Goal: Task Accomplishment & Management: Manage account settings

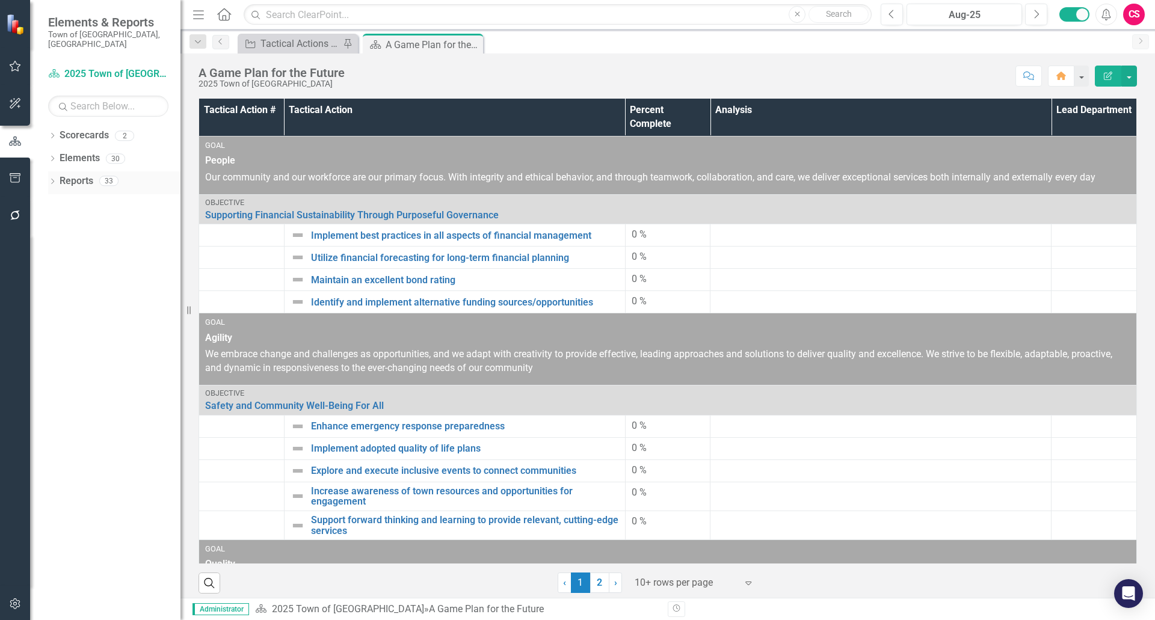
drag, startPoint x: 74, startPoint y: 171, endPoint x: 80, endPoint y: 172, distance: 6.0
click at [74, 174] on link "Reports" at bounding box center [77, 181] width 34 height 14
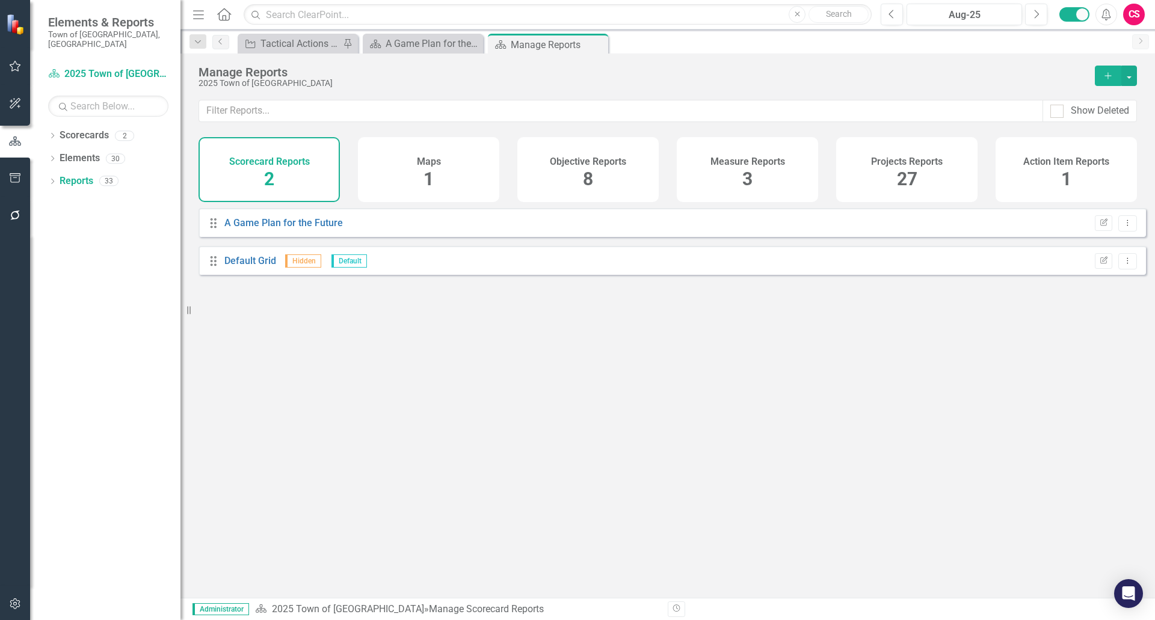
click at [902, 162] on h4 "Projects Reports" at bounding box center [907, 161] width 72 height 11
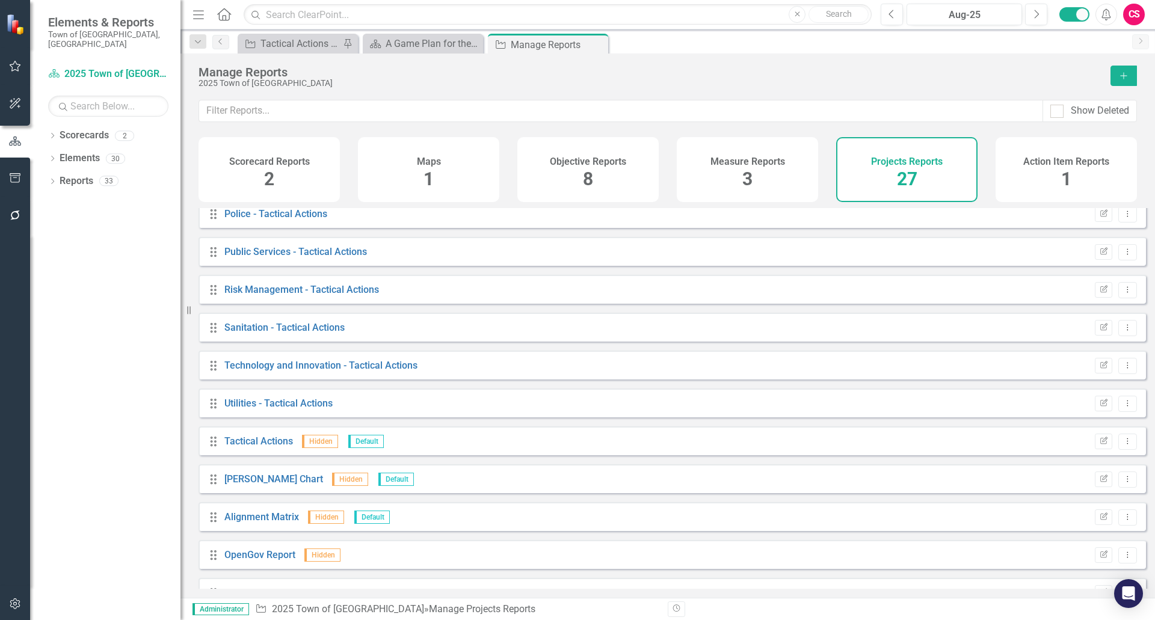
scroll to position [643, 0]
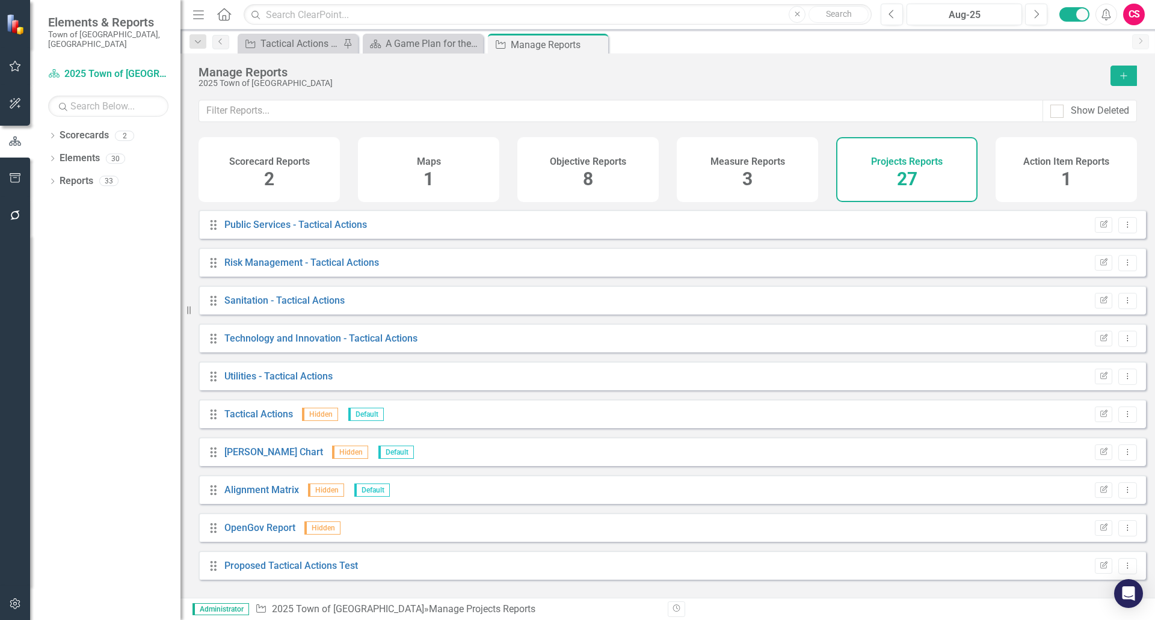
click at [1120, 72] on icon "Add" at bounding box center [1123, 76] width 11 height 8
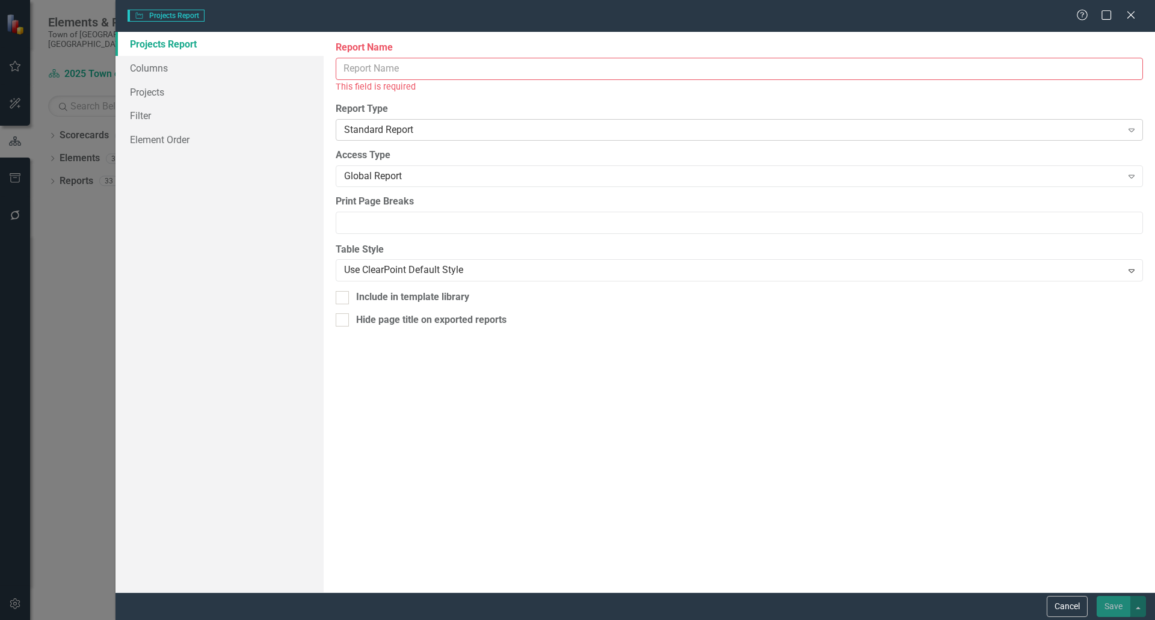
click at [383, 131] on div "Standard Report" at bounding box center [733, 130] width 778 height 14
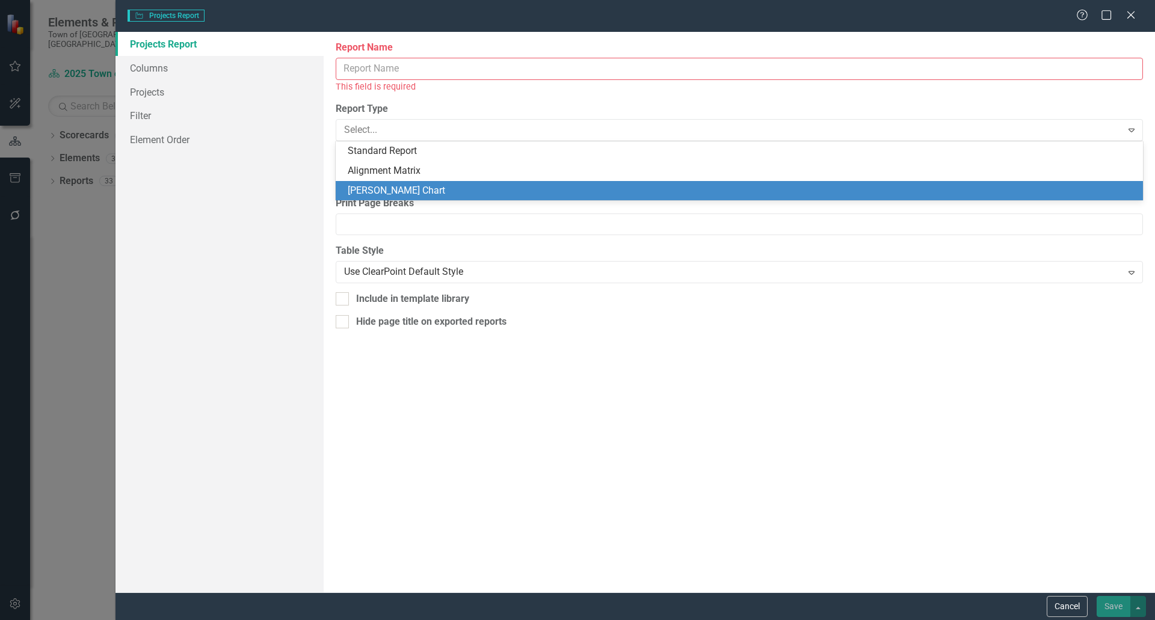
drag, startPoint x: 363, startPoint y: 194, endPoint x: 365, endPoint y: 165, distance: 28.9
click at [363, 194] on div "[PERSON_NAME] Chart" at bounding box center [742, 191] width 788 height 14
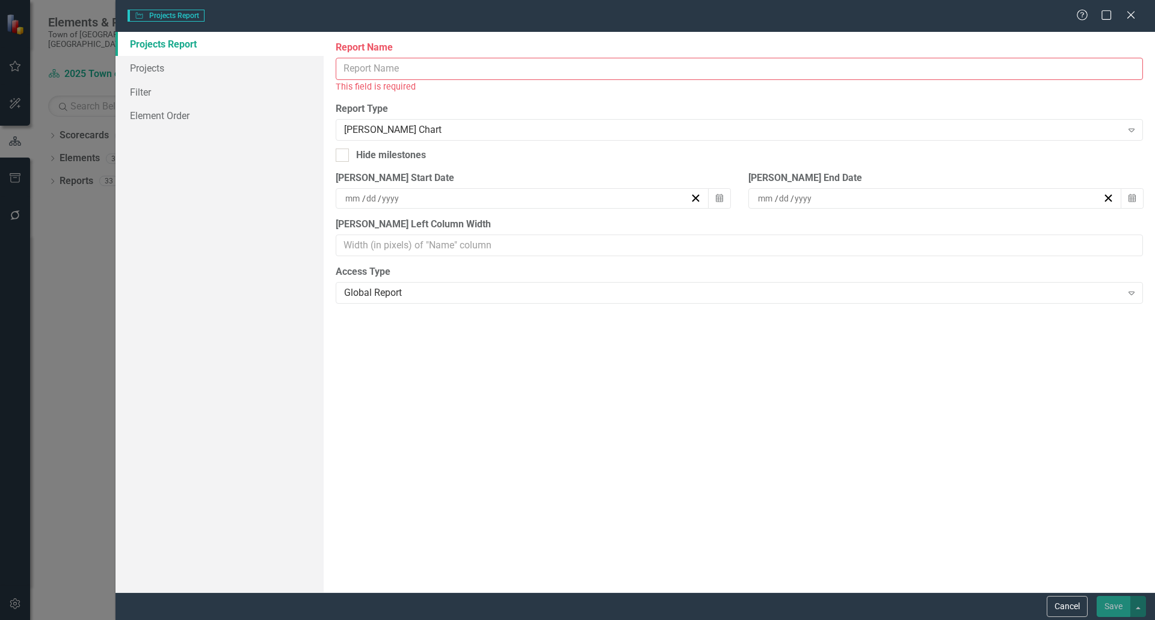
click at [384, 78] on input "Report Name" at bounding box center [739, 69] width 807 height 22
type input "G"
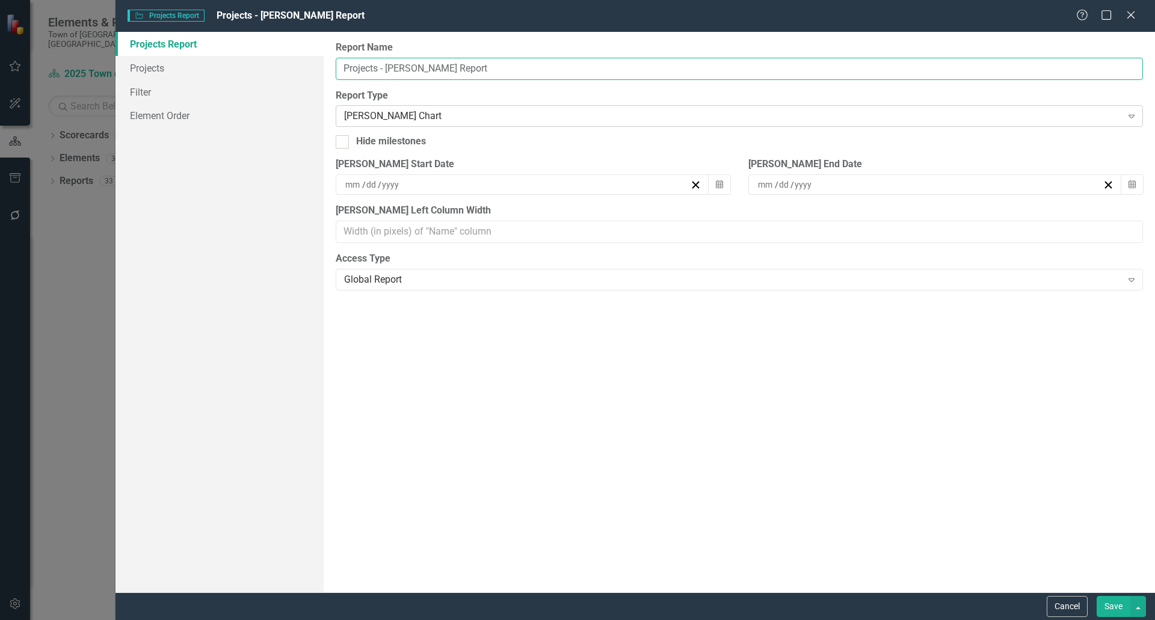
type input "Projects - [PERSON_NAME] Report"
click at [399, 117] on div "[PERSON_NAME] Chart" at bounding box center [733, 116] width 778 height 14
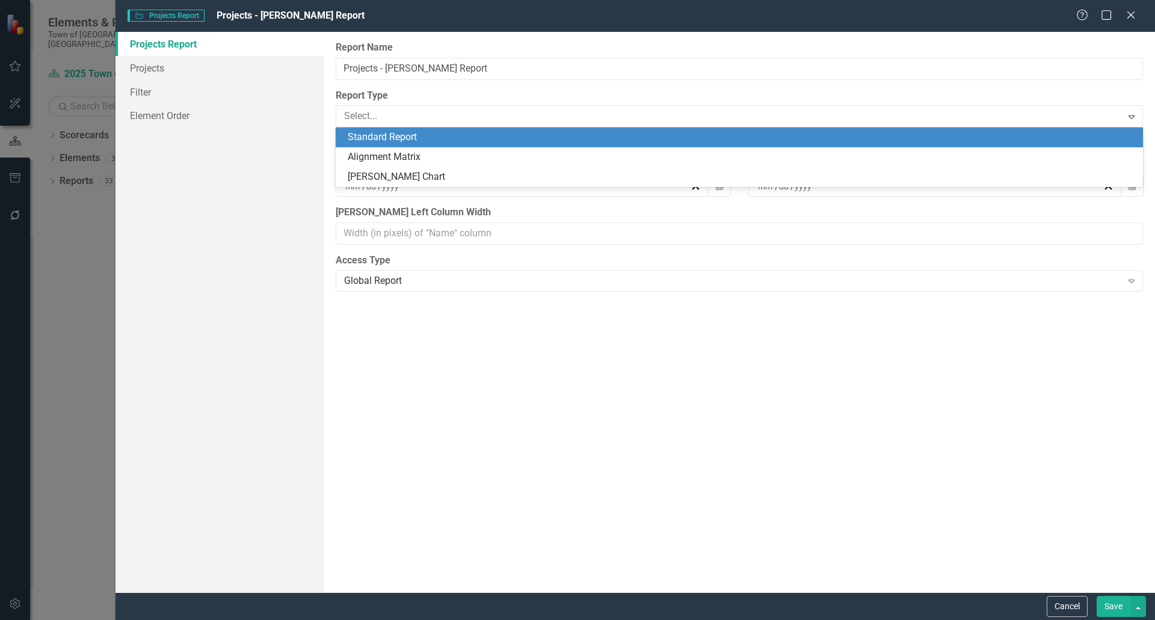
click at [393, 135] on div "Standard Report" at bounding box center [742, 138] width 788 height 14
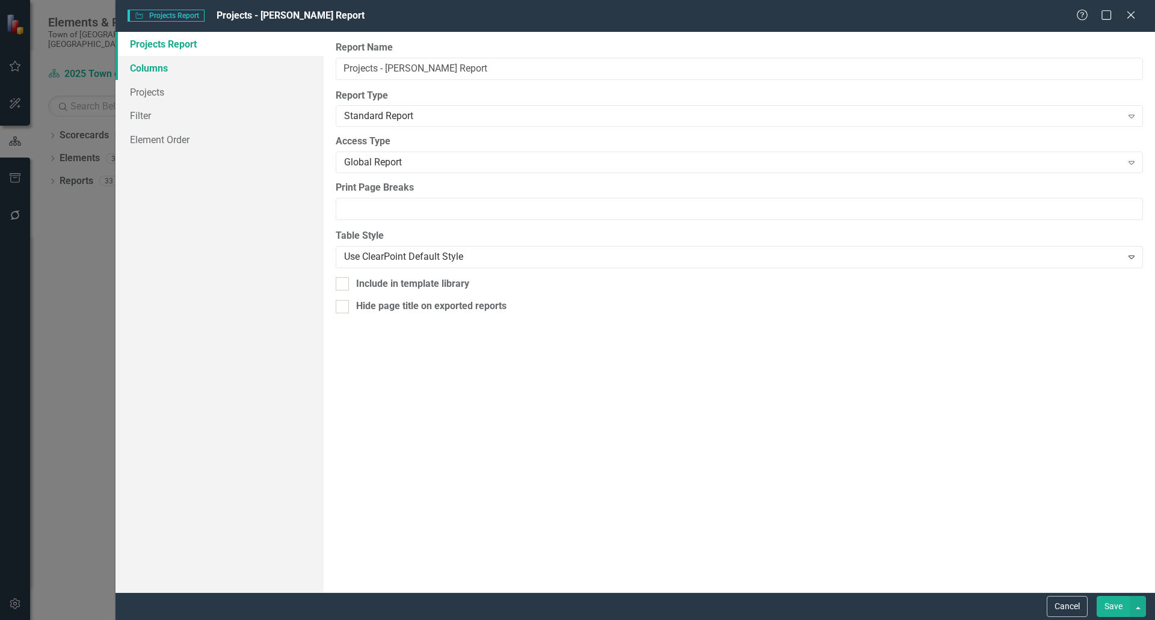
click at [151, 70] on link "Columns" at bounding box center [220, 68] width 208 height 24
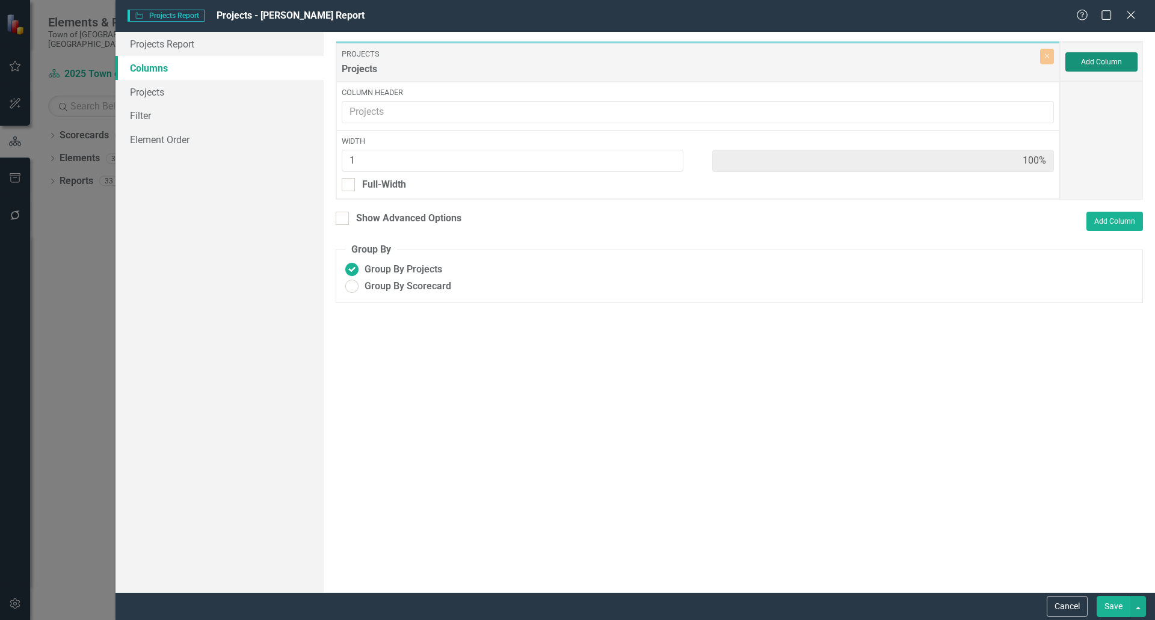
click at [1090, 63] on button "Add Column" at bounding box center [1101, 61] width 72 height 19
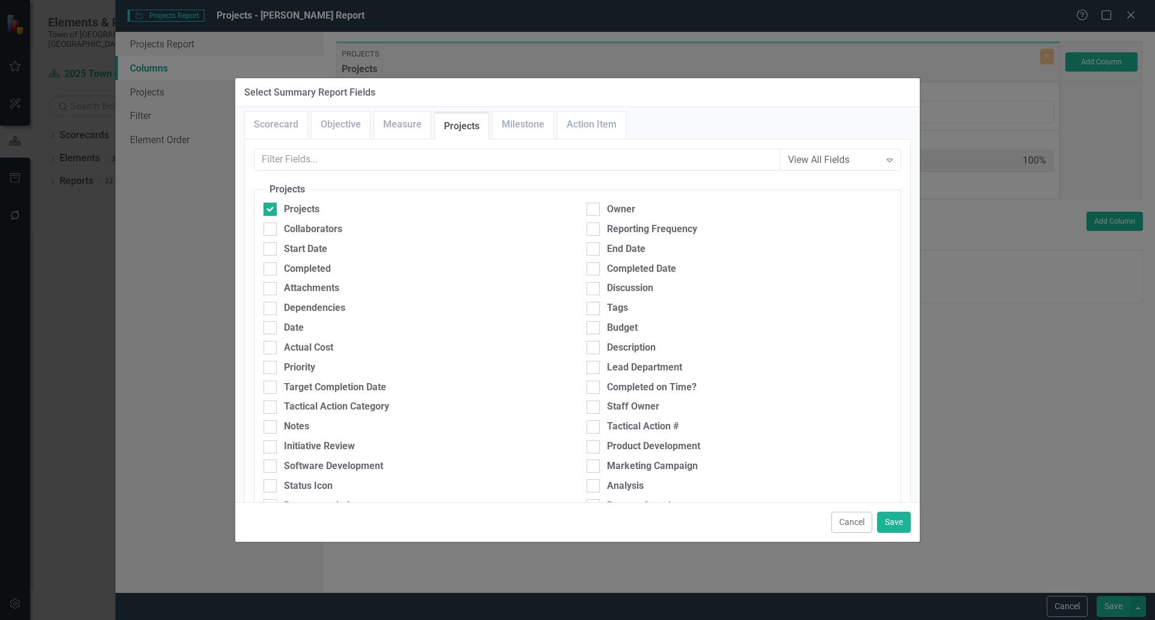
scroll to position [0, 0]
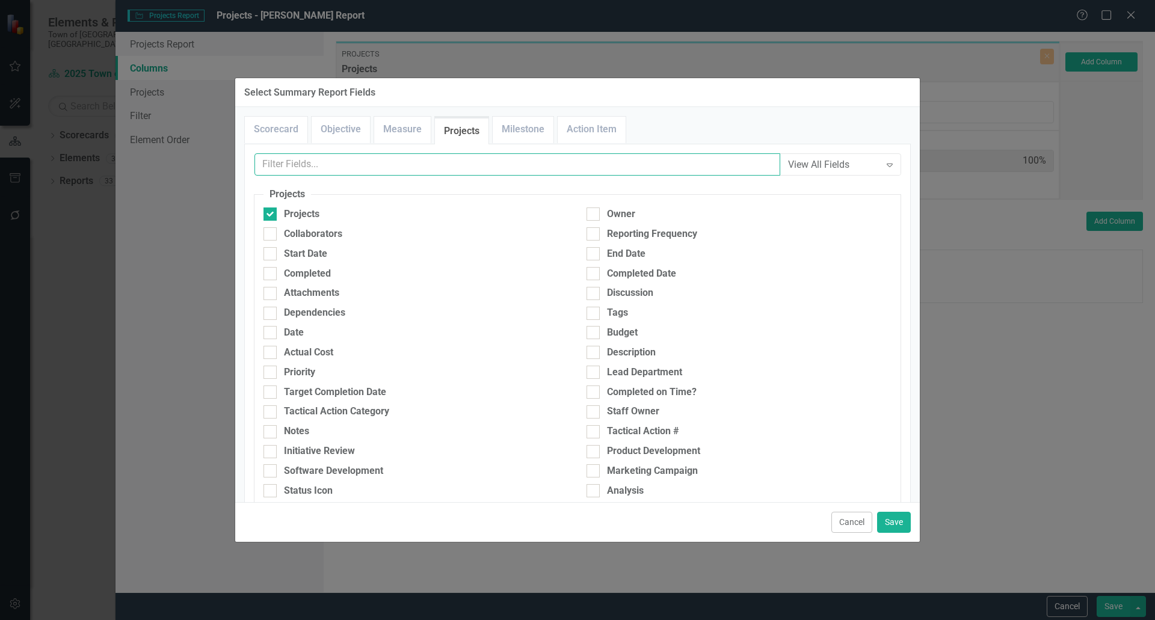
click at [417, 158] on input "text" at bounding box center [517, 164] width 526 height 22
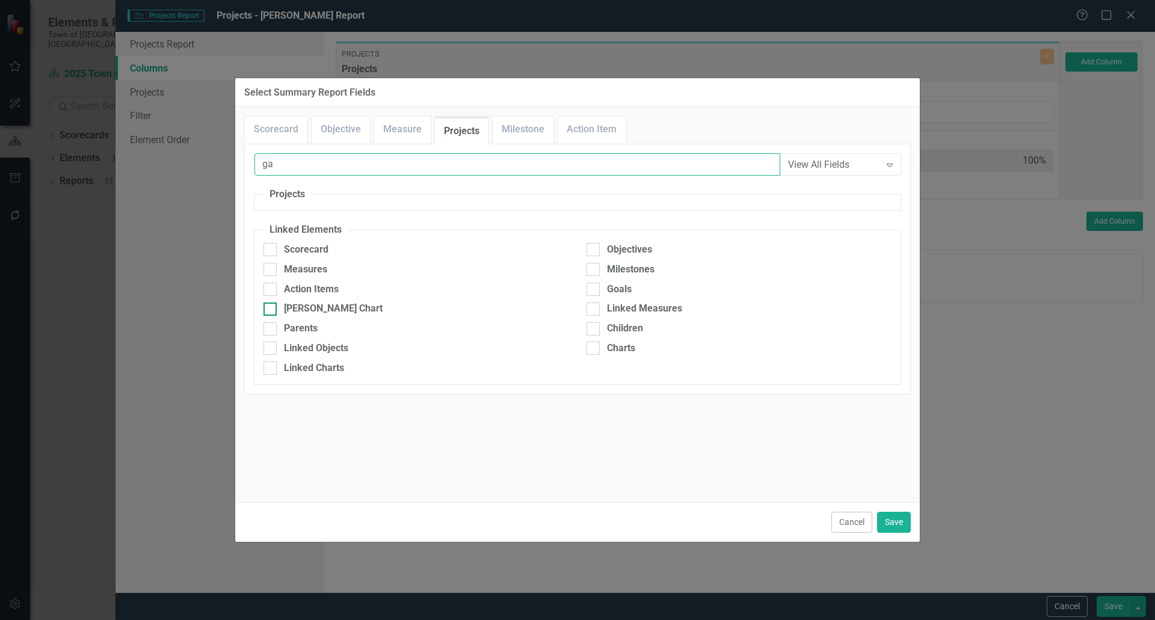
type input "ga"
click at [306, 311] on div "[PERSON_NAME] Chart" at bounding box center [333, 309] width 99 height 14
click at [271, 310] on input "[PERSON_NAME] Chart" at bounding box center [268, 307] width 8 height 8
checkbox input "true"
click at [885, 523] on button "Save" at bounding box center [894, 522] width 34 height 21
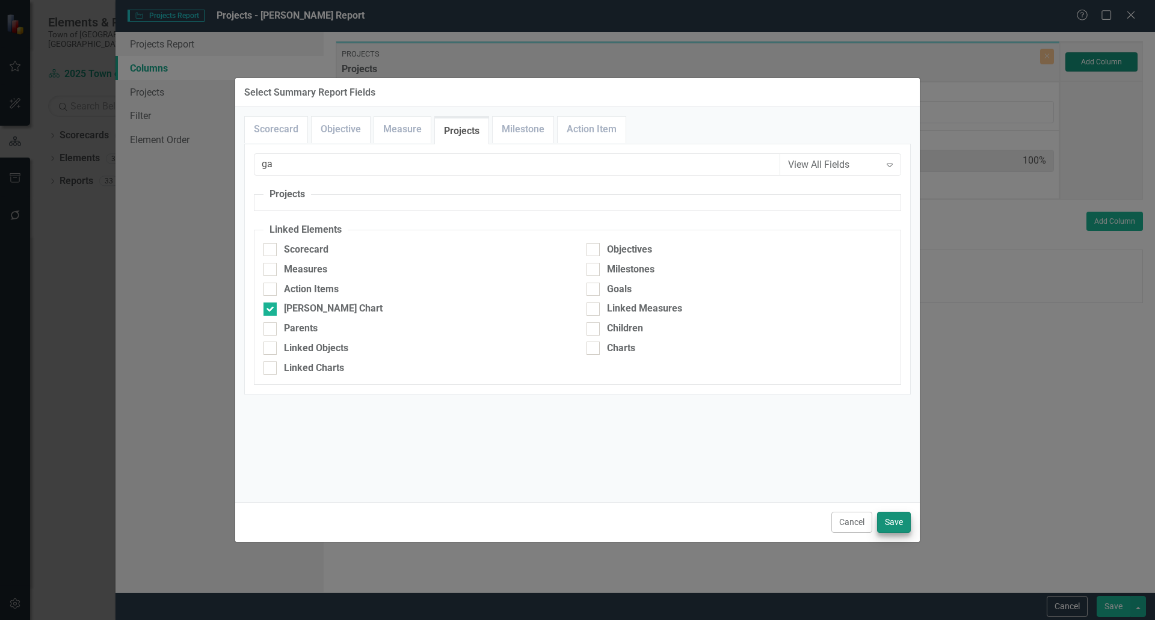
type input "50%"
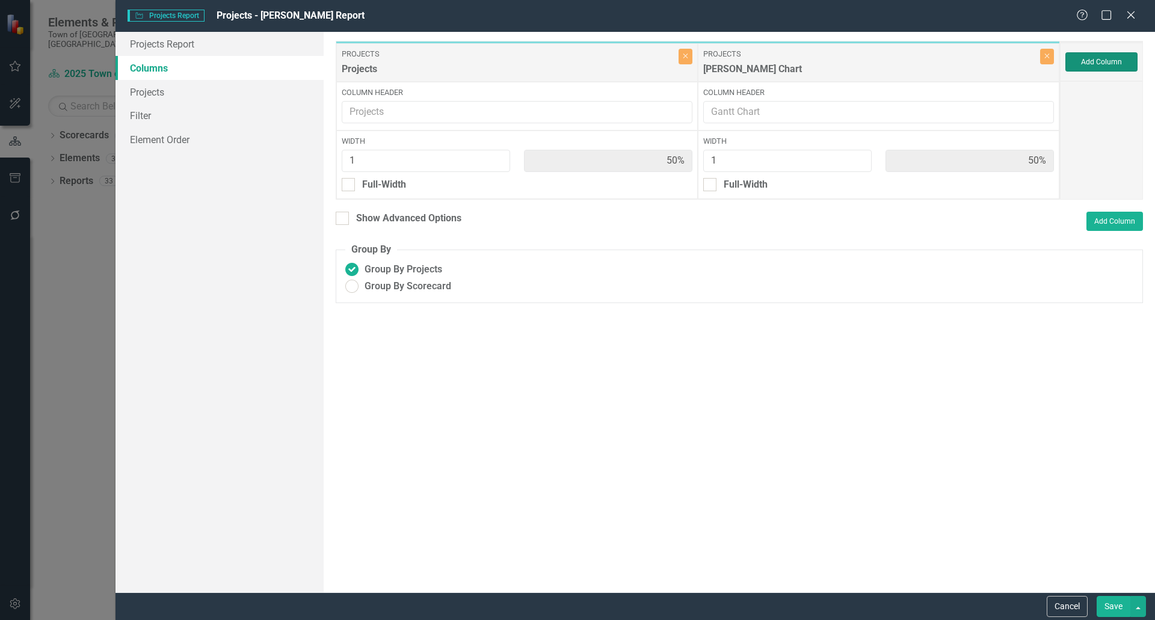
click at [1088, 67] on button "Add Column" at bounding box center [1101, 61] width 72 height 19
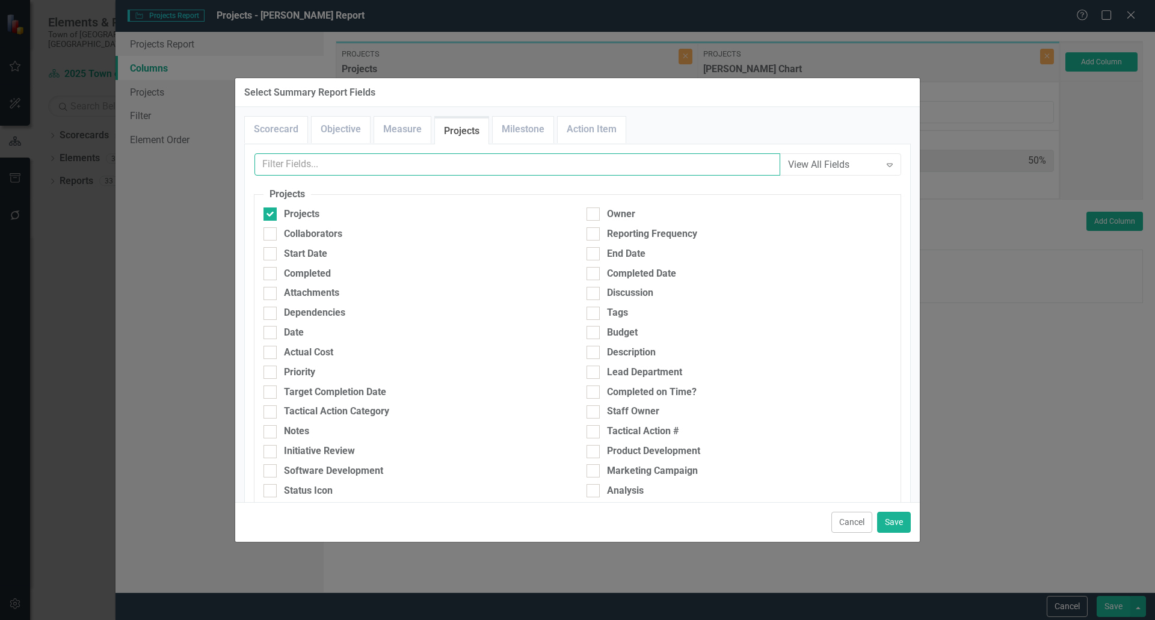
click at [389, 167] on input "text" at bounding box center [517, 164] width 526 height 22
click at [507, 132] on link "Milestone" at bounding box center [523, 130] width 61 height 26
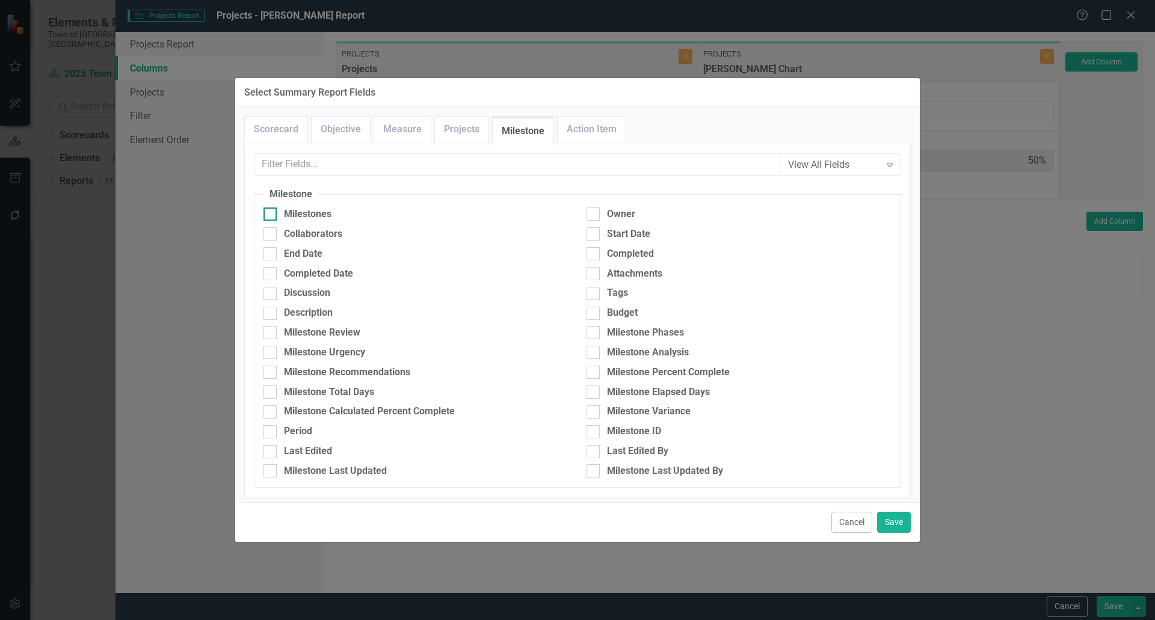
click at [294, 212] on div "Milestones" at bounding box center [308, 215] width 48 height 14
click at [271, 212] on input "Milestones" at bounding box center [268, 212] width 8 height 8
checkbox input "true"
click at [462, 126] on link "Projects" at bounding box center [462, 130] width 54 height 26
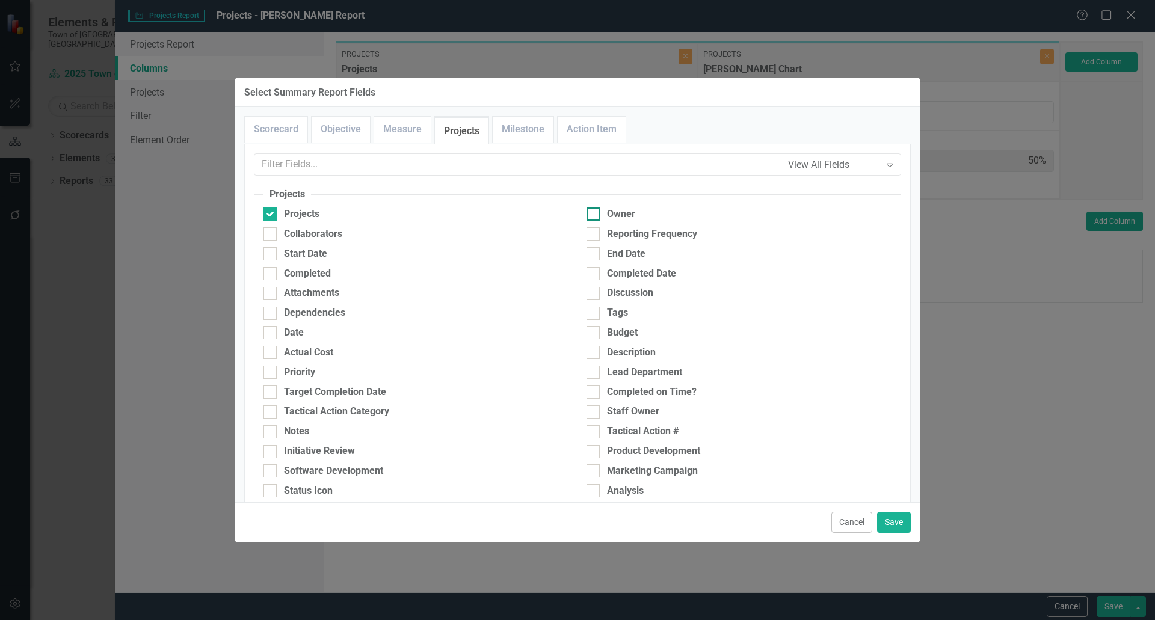
click at [611, 214] on div "Owner" at bounding box center [621, 215] width 28 height 14
click at [594, 214] on input "Owner" at bounding box center [591, 212] width 8 height 8
checkbox input "true"
click at [899, 529] on button "Save" at bounding box center [894, 522] width 34 height 21
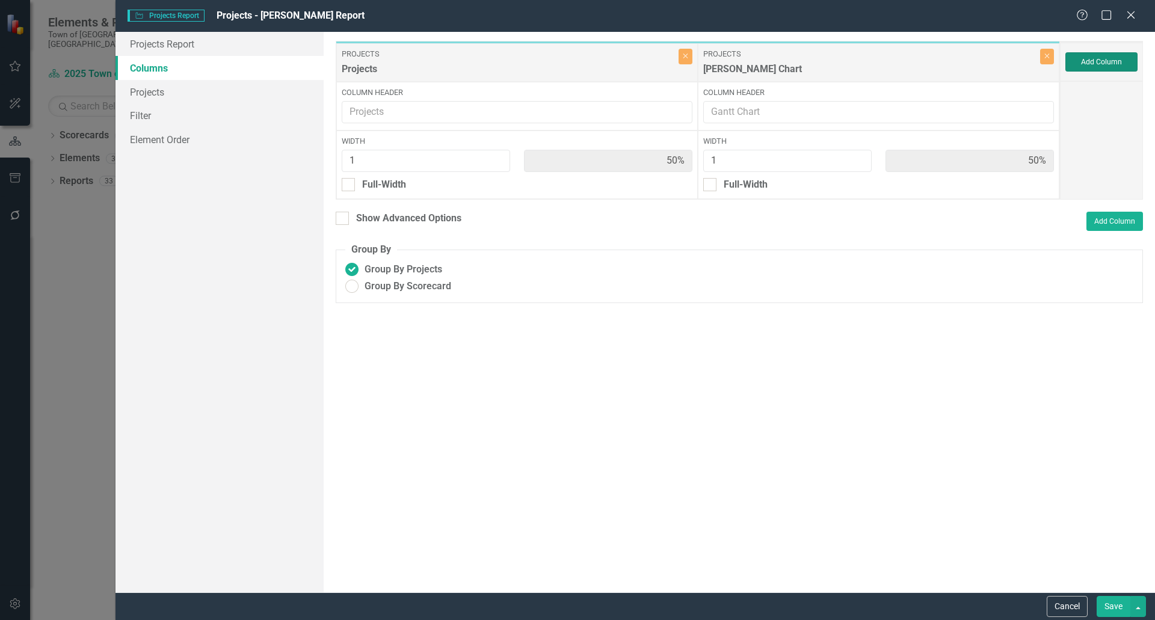
type input "25%"
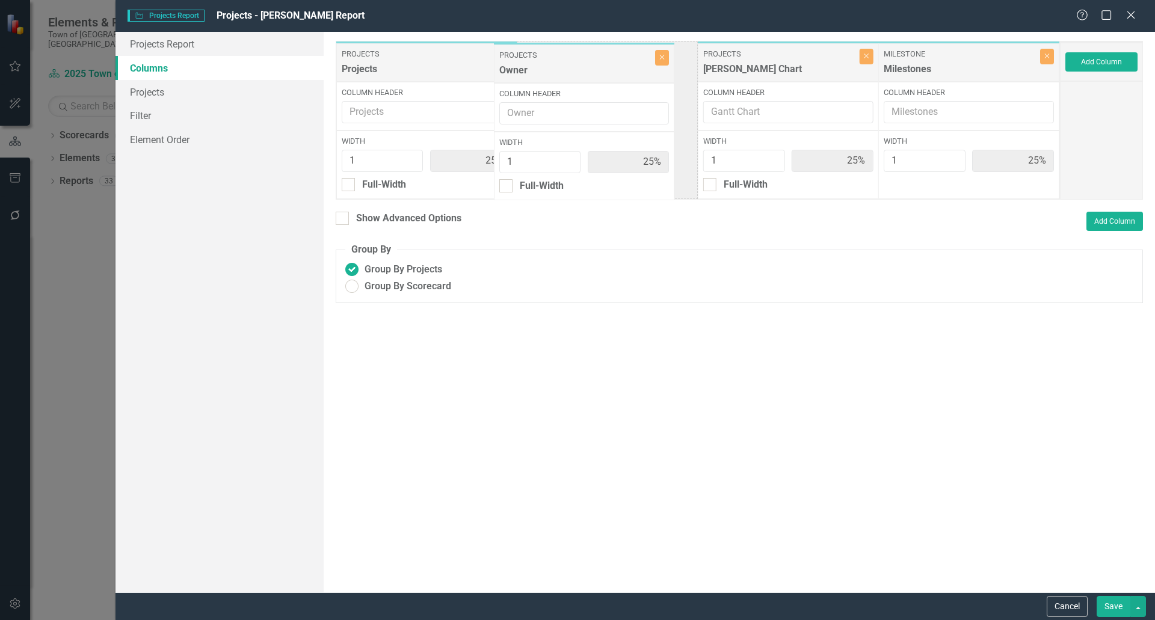
drag, startPoint x: 790, startPoint y: 68, endPoint x: 587, endPoint y: 69, distance: 203.3
click at [587, 69] on div "Projects Projects Close Column Header Width 1 25% Full-Width Projects [PERSON_N…" at bounding box center [698, 120] width 724 height 159
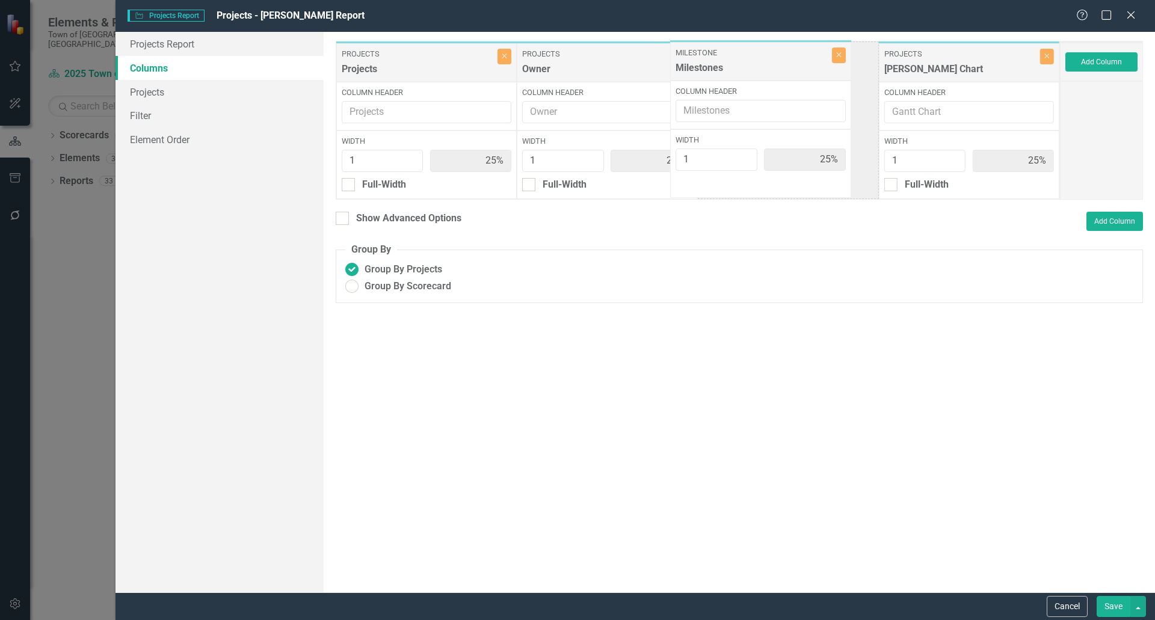
drag, startPoint x: 970, startPoint y: 70, endPoint x: 772, endPoint y: 74, distance: 198.0
click at [772, 74] on div "Projects Projects Close Column Header Width 1 25% Full-Width Projects Owner Clo…" at bounding box center [698, 120] width 724 height 159
click at [159, 93] on link "Projects" at bounding box center [220, 92] width 208 height 24
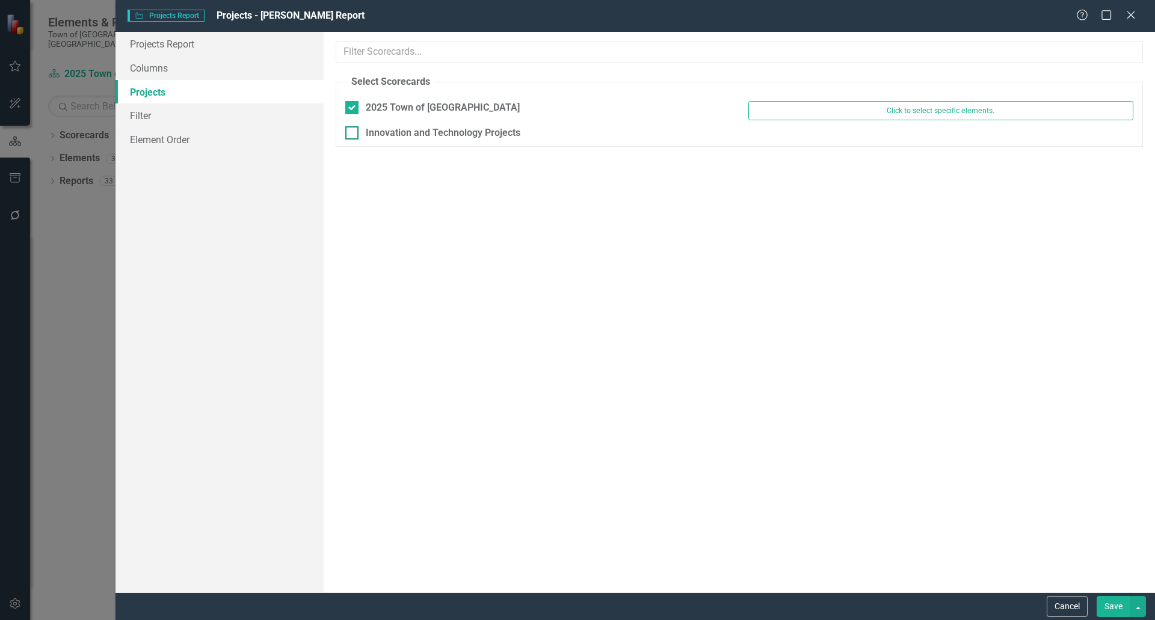
click at [454, 137] on div "Innovation and Technology Projects" at bounding box center [443, 133] width 155 height 14
click at [353, 134] on input "Innovation and Technology Projects" at bounding box center [349, 130] width 8 height 8
checkbox input "true"
click at [1109, 604] on button "Save" at bounding box center [1114, 606] width 34 height 21
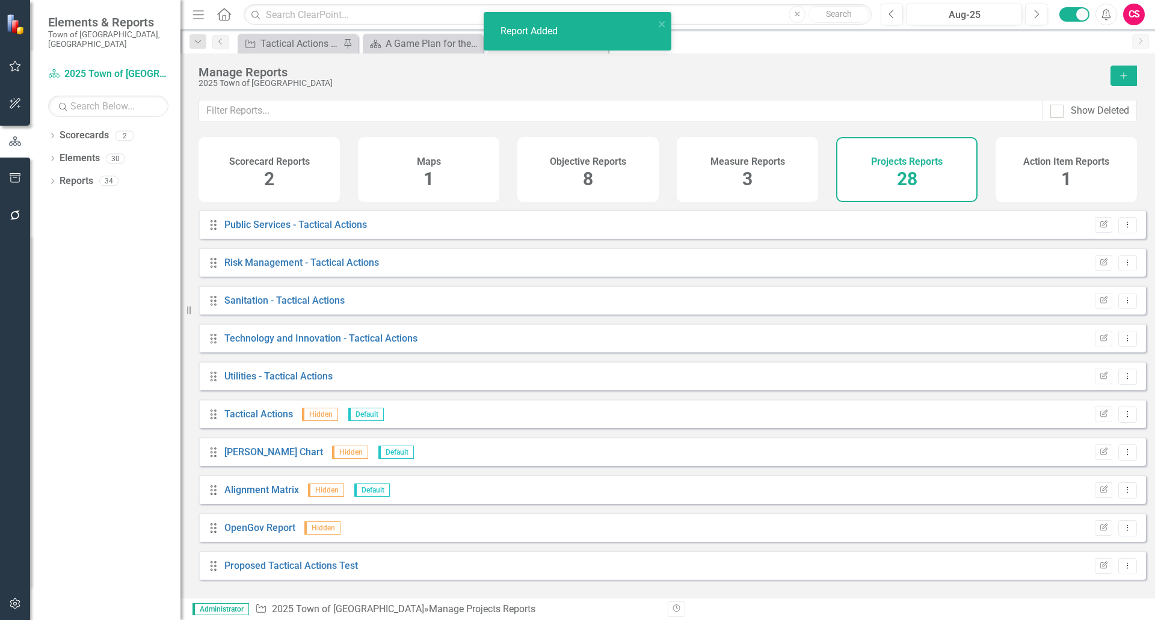
scroll to position [680, 0]
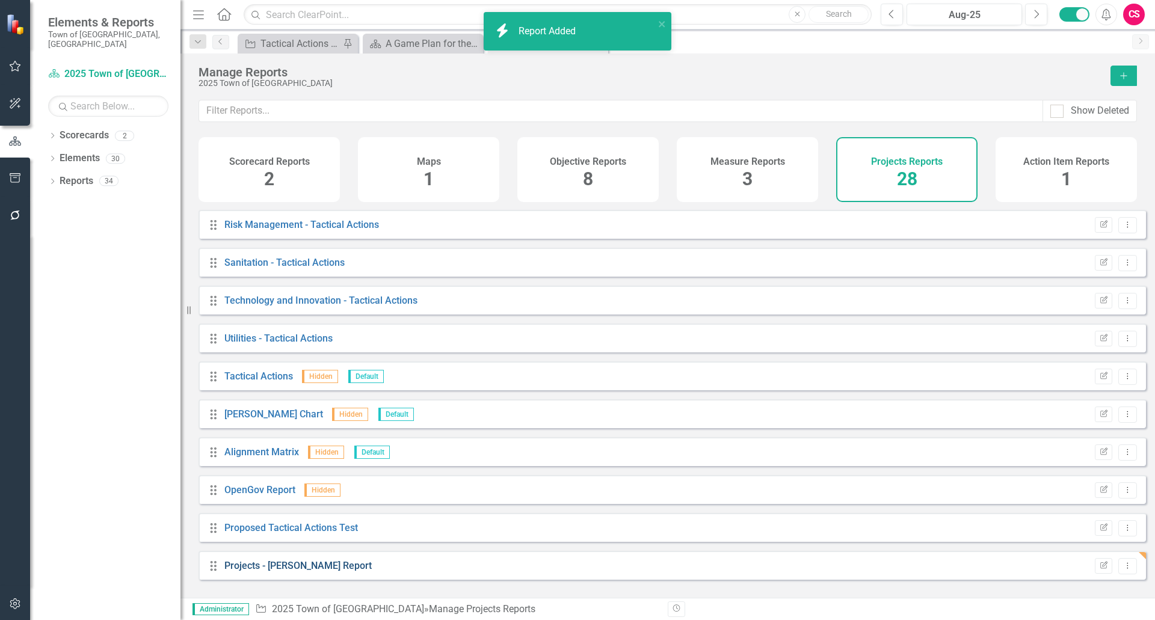
click at [273, 572] on link "Projects - [PERSON_NAME] Report" at bounding box center [297, 565] width 147 height 11
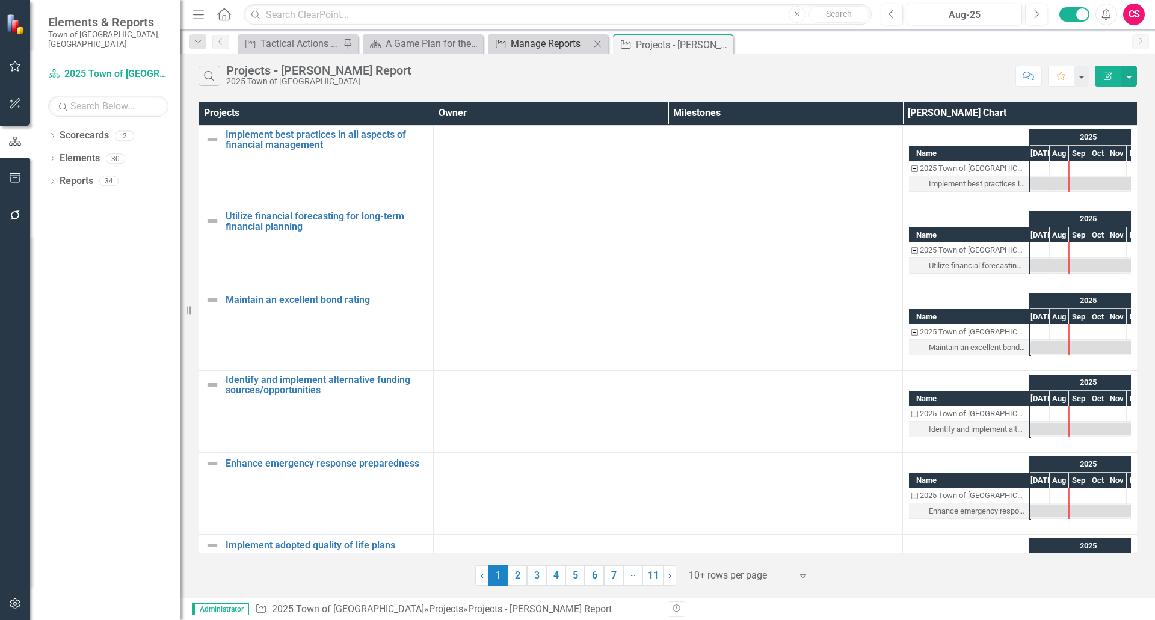
click at [532, 41] on div "Manage Reports" at bounding box center [550, 43] width 79 height 15
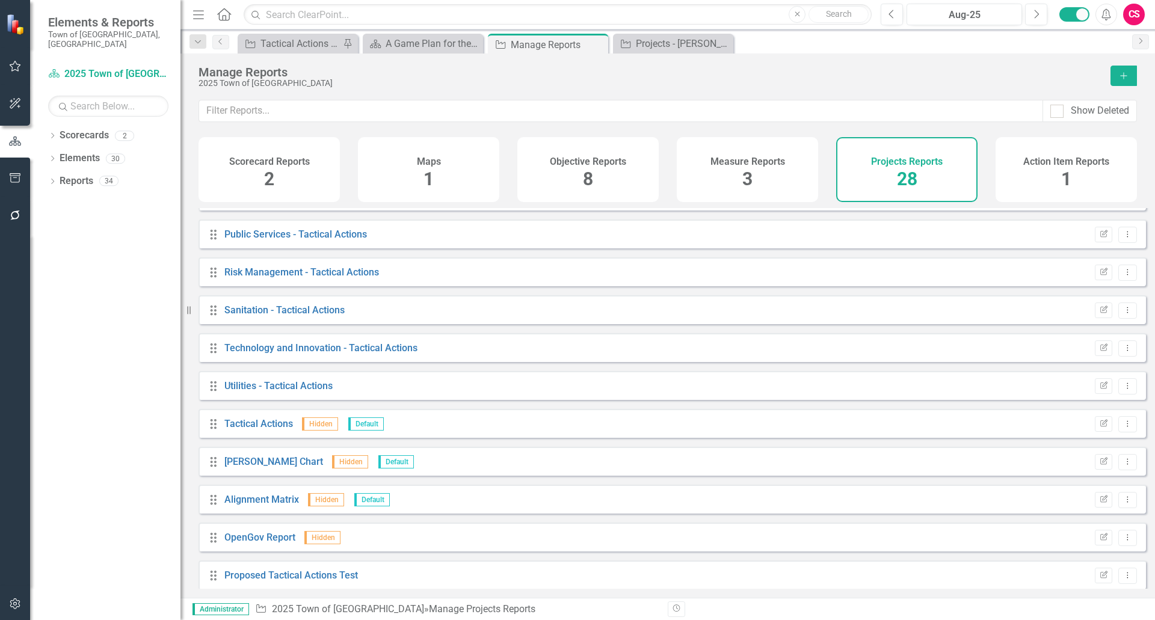
scroll to position [680, 0]
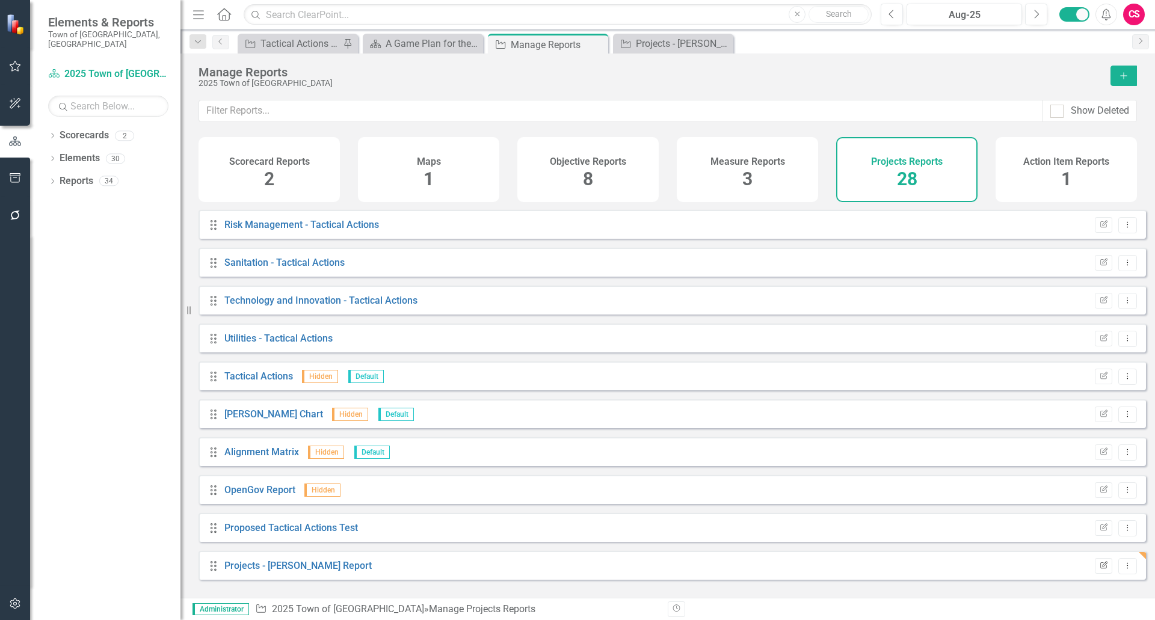
click at [1100, 574] on button "Edit Report" at bounding box center [1103, 566] width 17 height 16
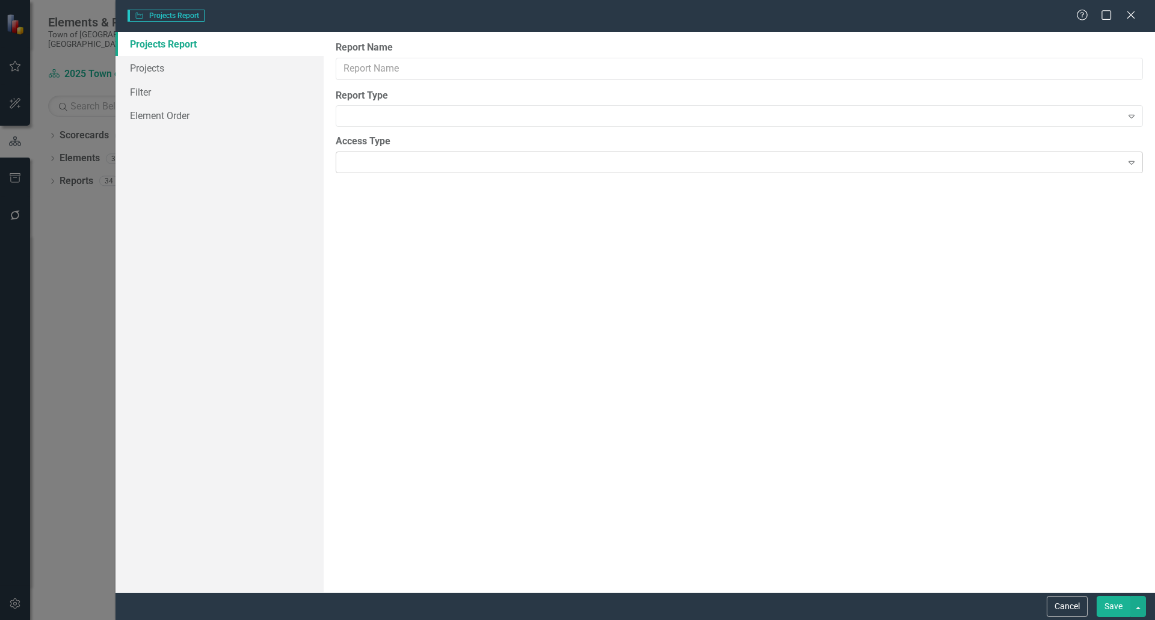
type input "Projects - [PERSON_NAME] Report"
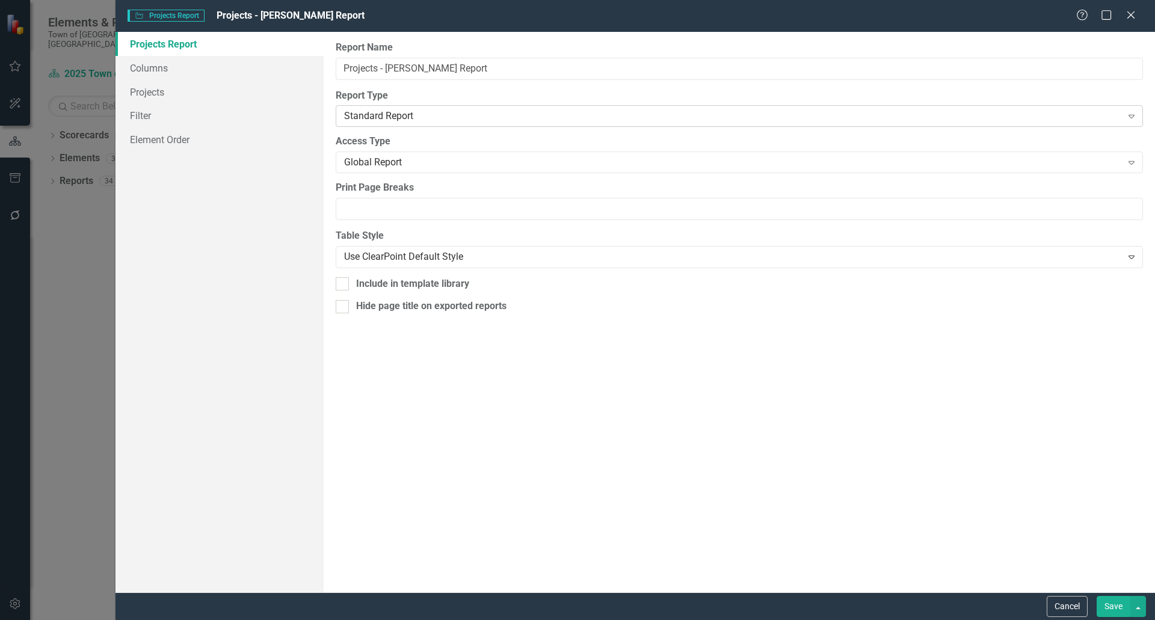
click at [384, 115] on div "Standard Report" at bounding box center [733, 116] width 778 height 14
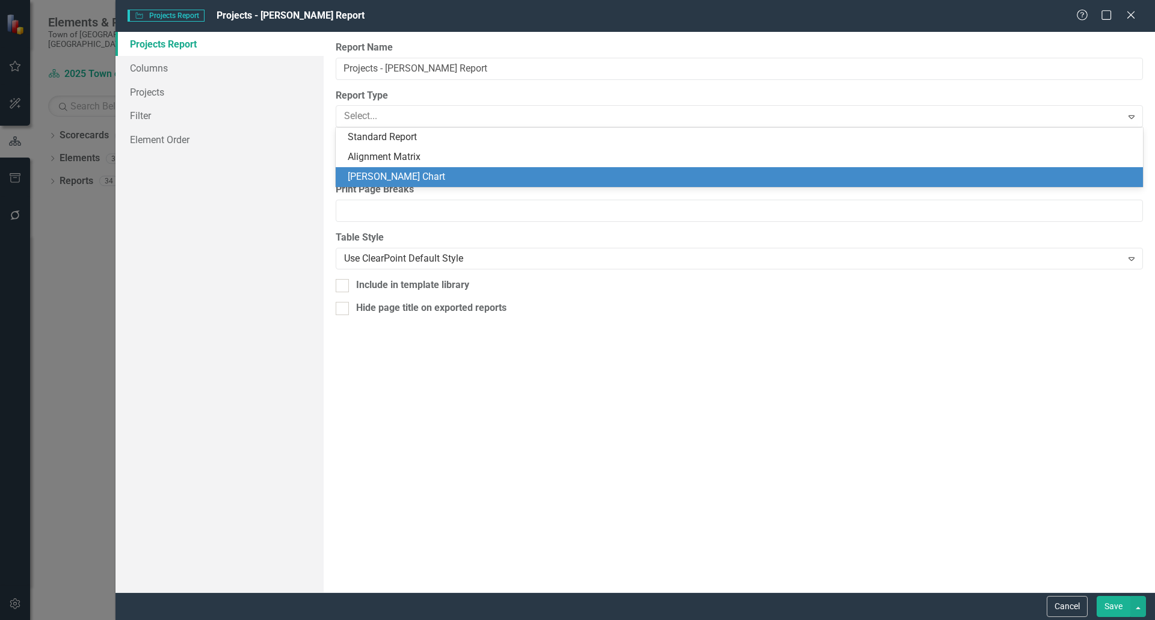
click at [401, 173] on div "[PERSON_NAME] Chart" at bounding box center [742, 177] width 788 height 14
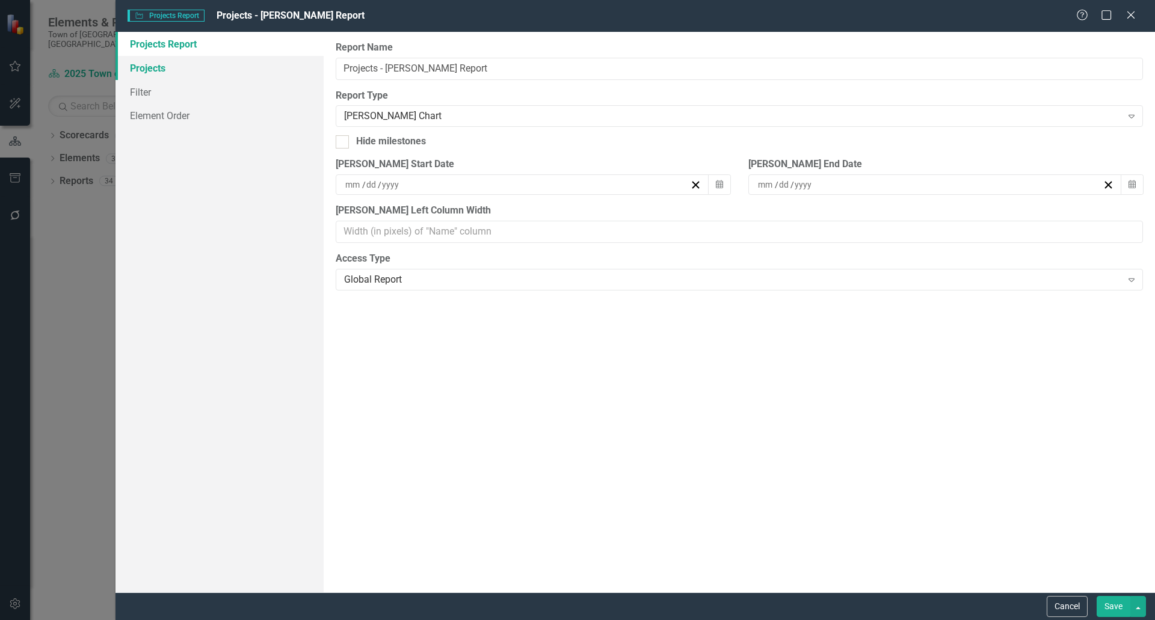
click at [181, 72] on link "Projects" at bounding box center [220, 68] width 208 height 24
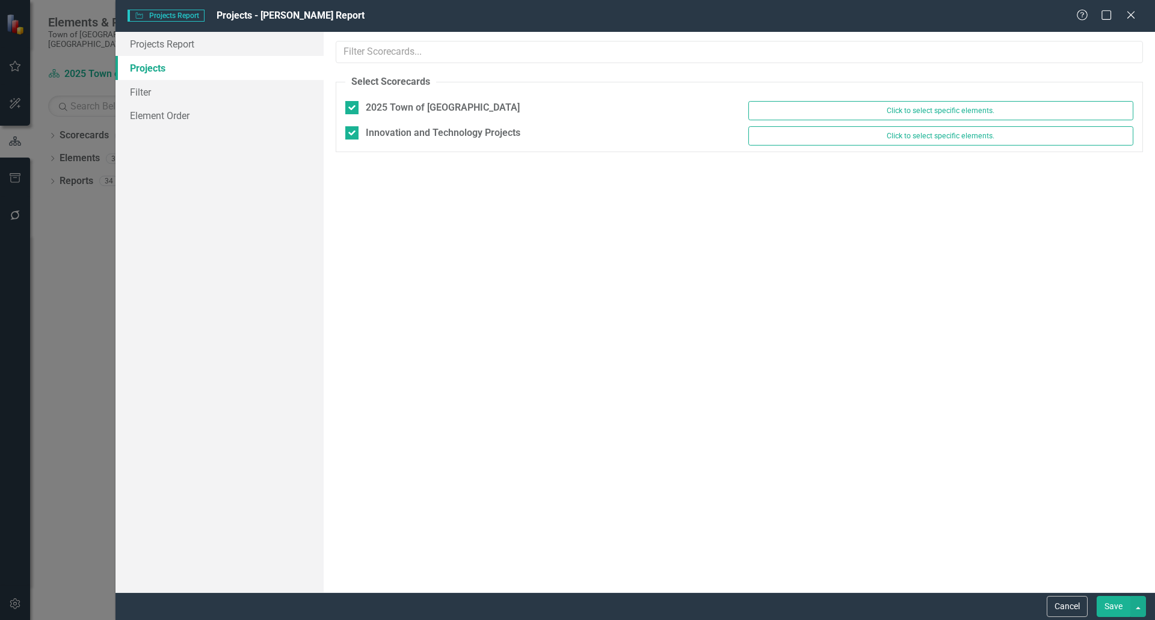
click at [1100, 597] on button "Save" at bounding box center [1114, 606] width 34 height 21
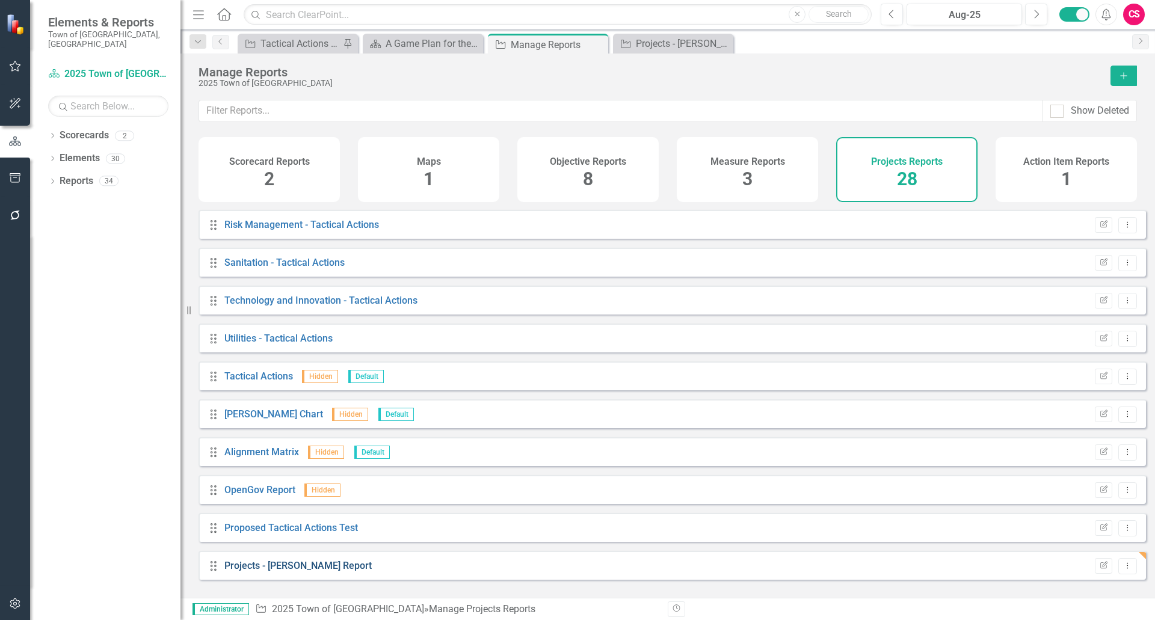
click at [246, 572] on link "Projects - [PERSON_NAME] Report" at bounding box center [297, 565] width 147 height 11
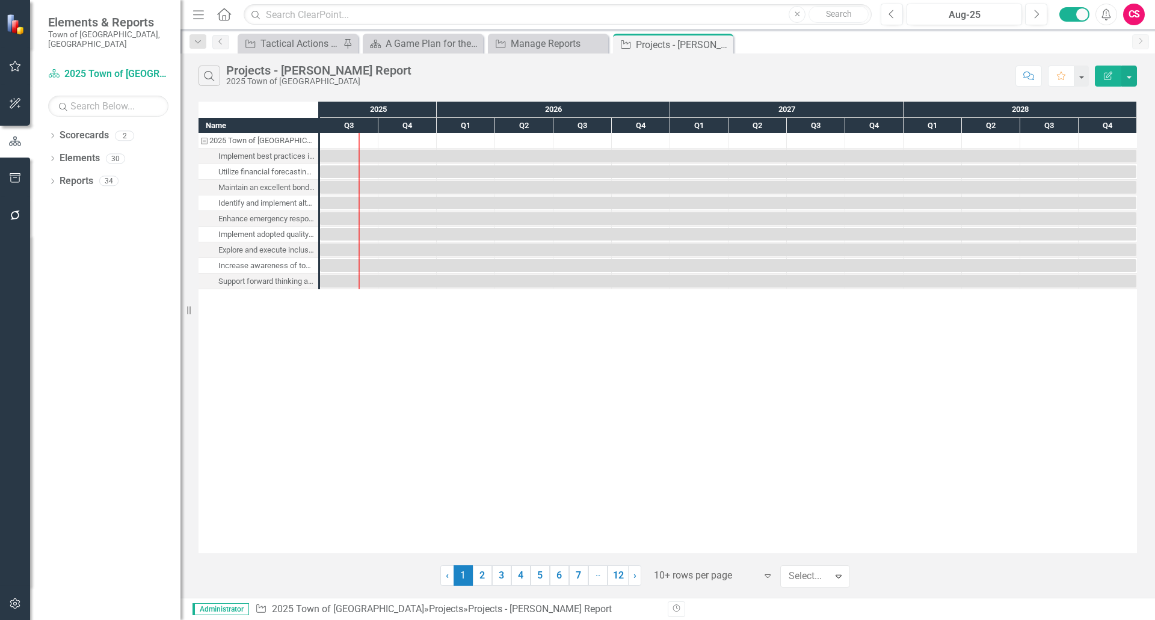
click at [796, 578] on div at bounding box center [805, 577] width 33 height 16
click at [807, 569] on div at bounding box center [804, 577] width 35 height 16
click at [665, 573] on div at bounding box center [706, 576] width 102 height 16
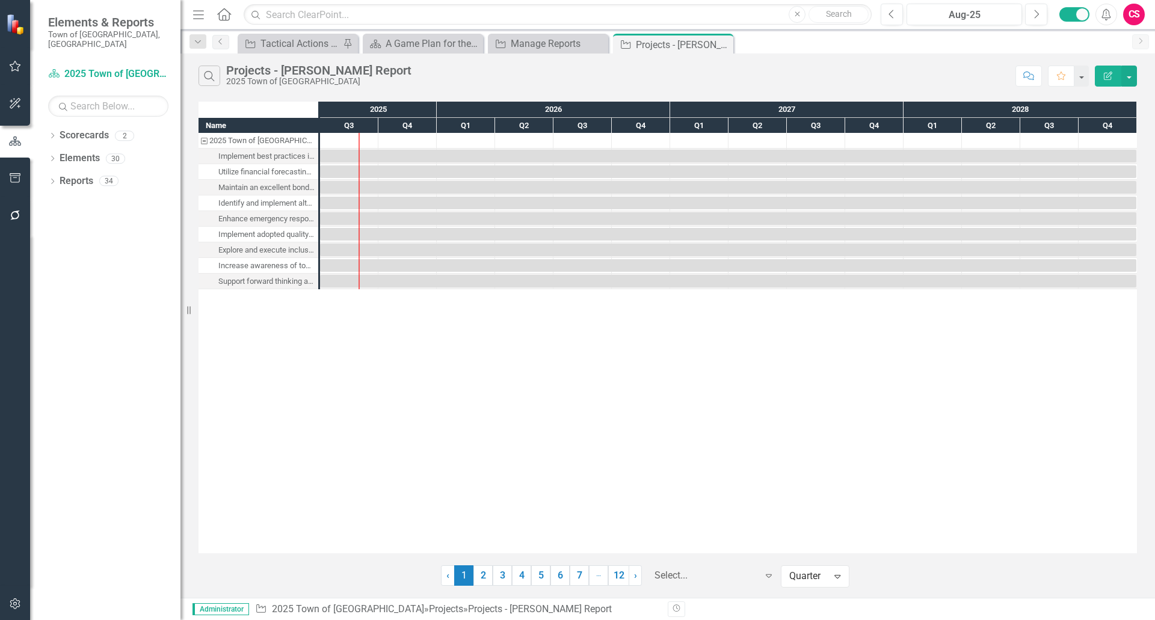
click at [411, 457] on div "Name 2025 Town of [GEOGRAPHIC_DATA] Implement best practices in all aspects of …" at bounding box center [668, 328] width 939 height 452
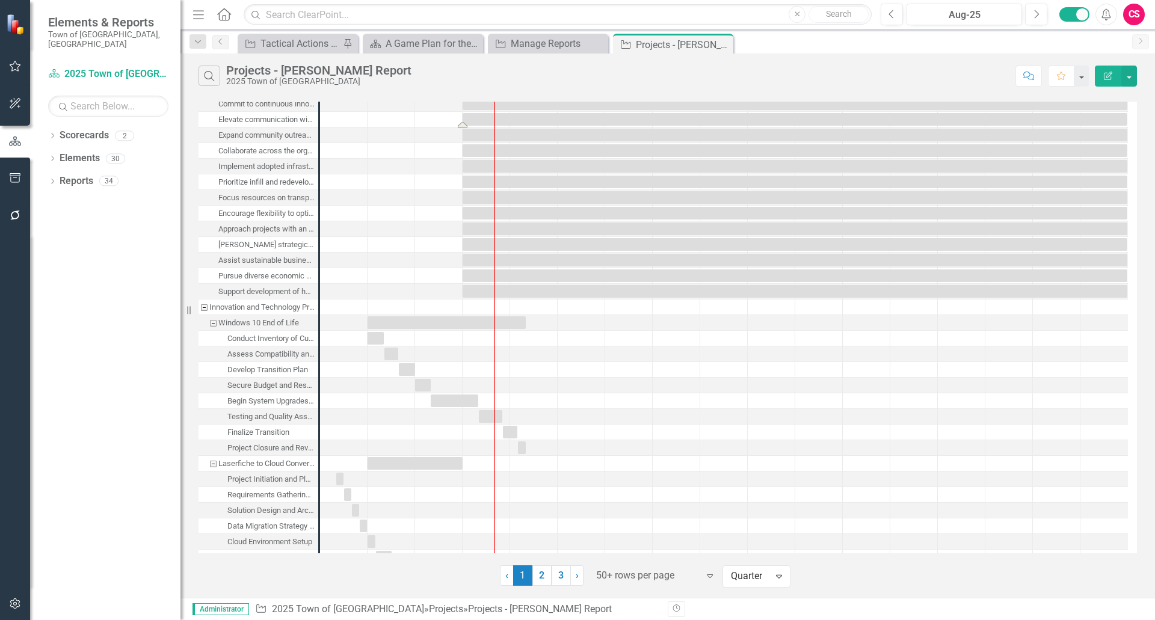
scroll to position [361, 0]
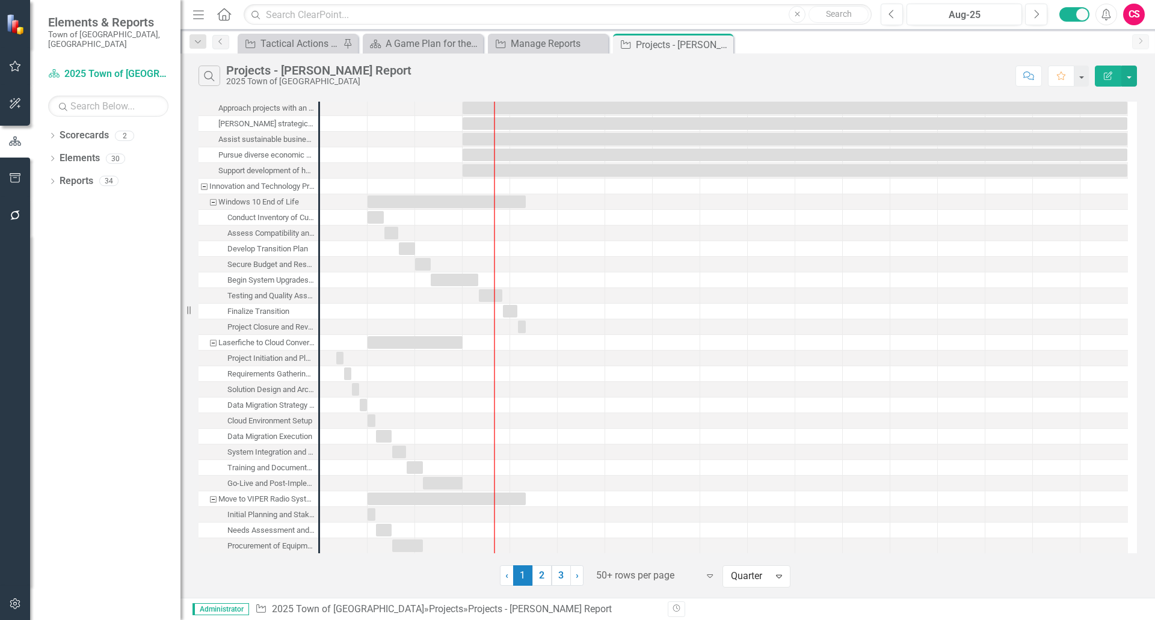
click at [1109, 70] on button "Edit Report" at bounding box center [1108, 76] width 26 height 21
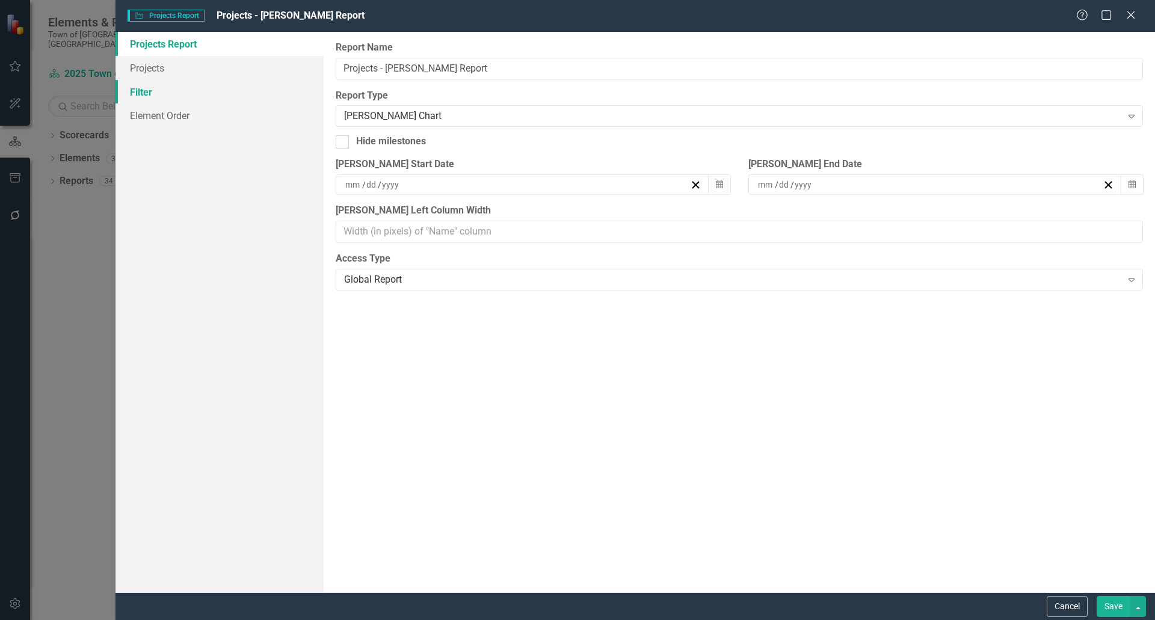
click at [181, 89] on link "Filter" at bounding box center [220, 92] width 208 height 24
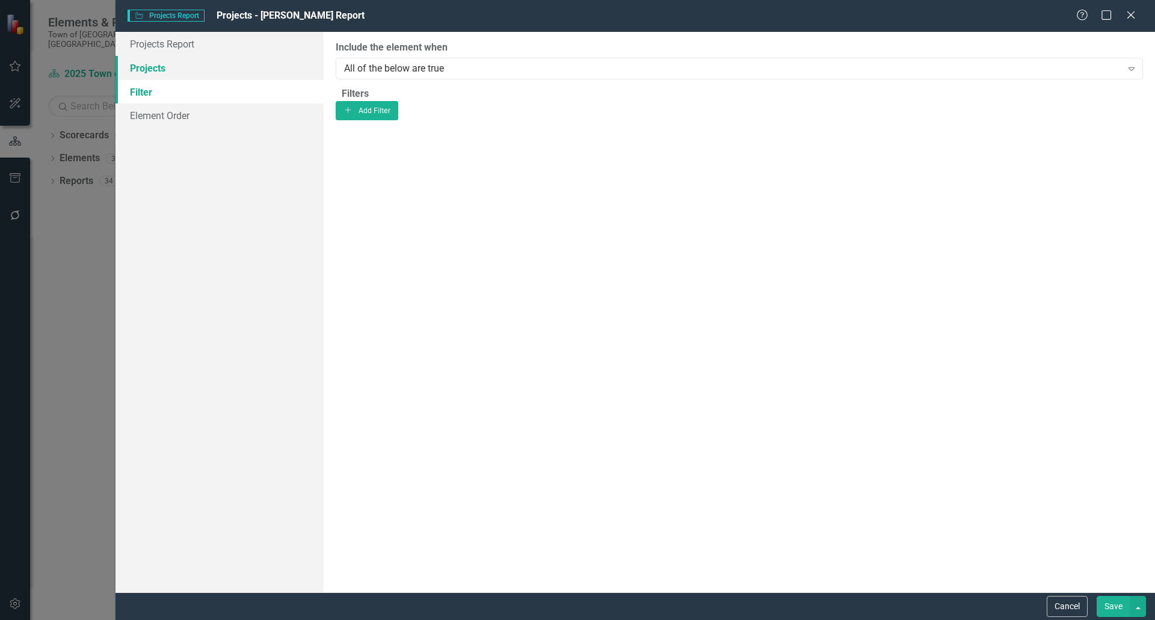
click at [183, 75] on link "Projects" at bounding box center [220, 68] width 208 height 24
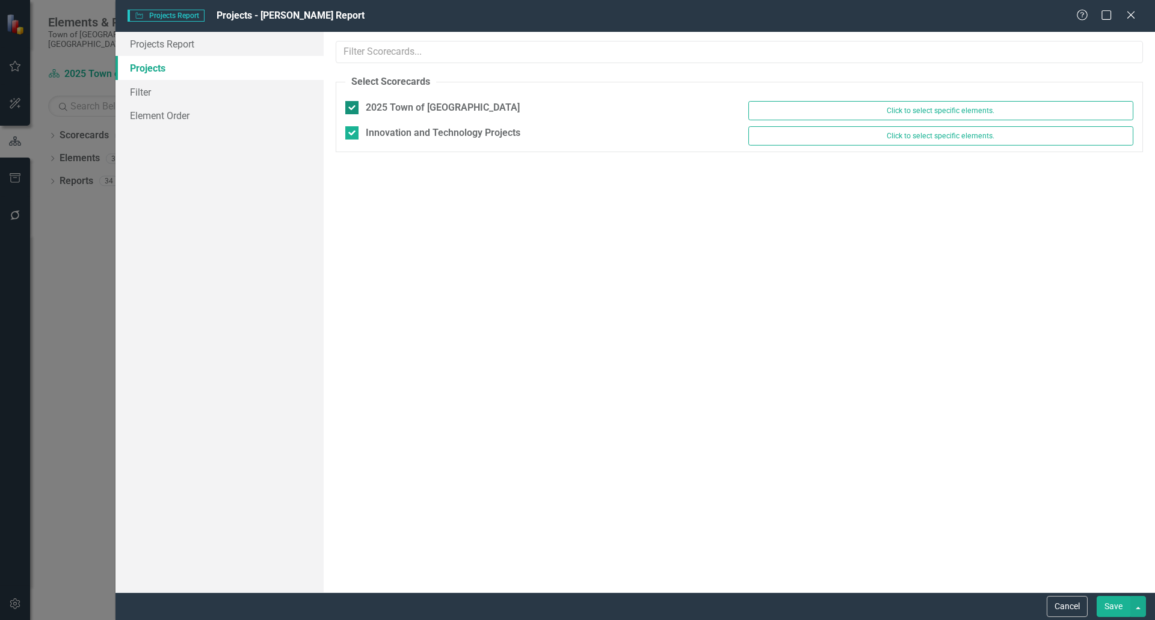
click at [358, 105] on div at bounding box center [351, 107] width 13 height 13
click at [353, 105] on input "2025 Town of [GEOGRAPHIC_DATA]" at bounding box center [349, 105] width 8 height 8
checkbox input "false"
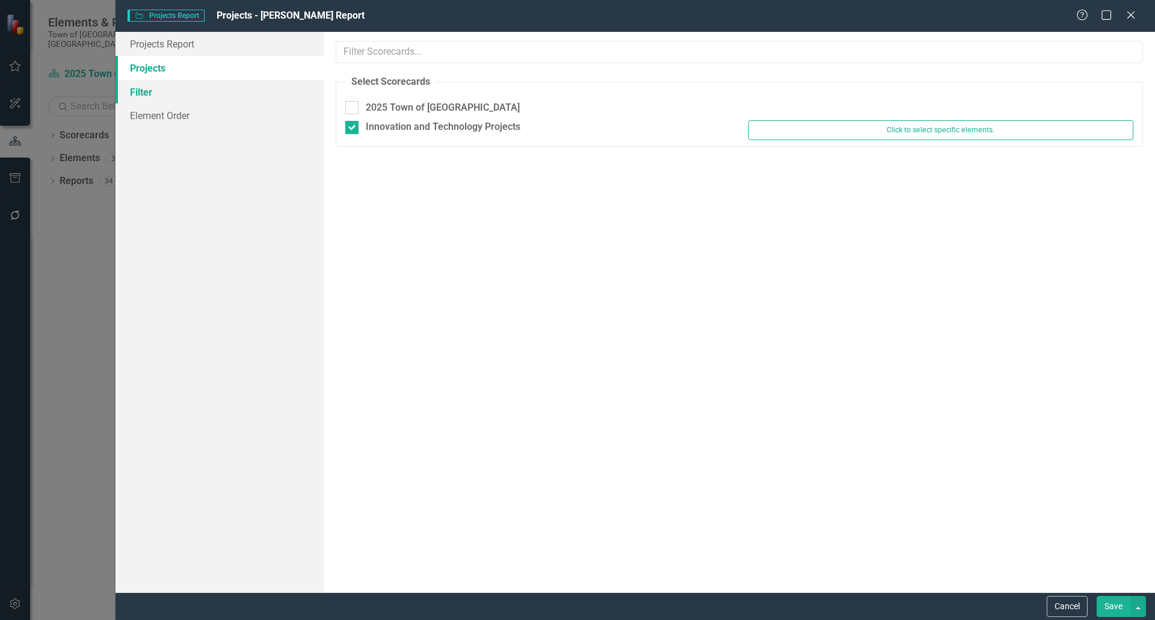
click at [177, 88] on link "Filter" at bounding box center [220, 92] width 208 height 24
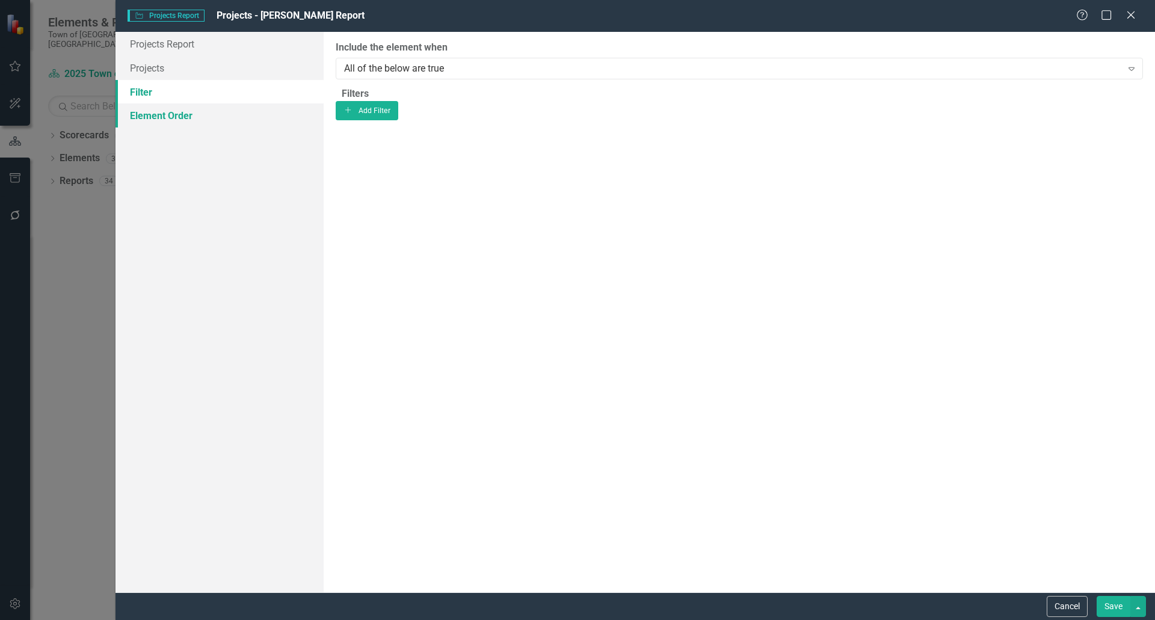
click at [170, 116] on link "Element Order" at bounding box center [220, 115] width 208 height 24
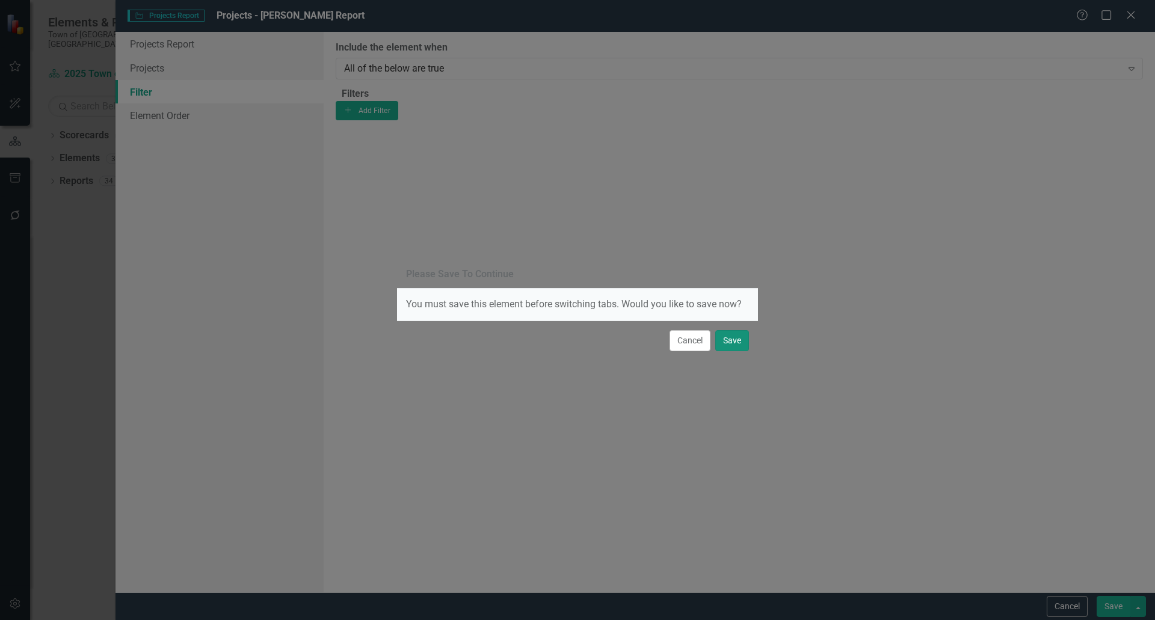
click at [723, 331] on button "Save" at bounding box center [732, 340] width 34 height 21
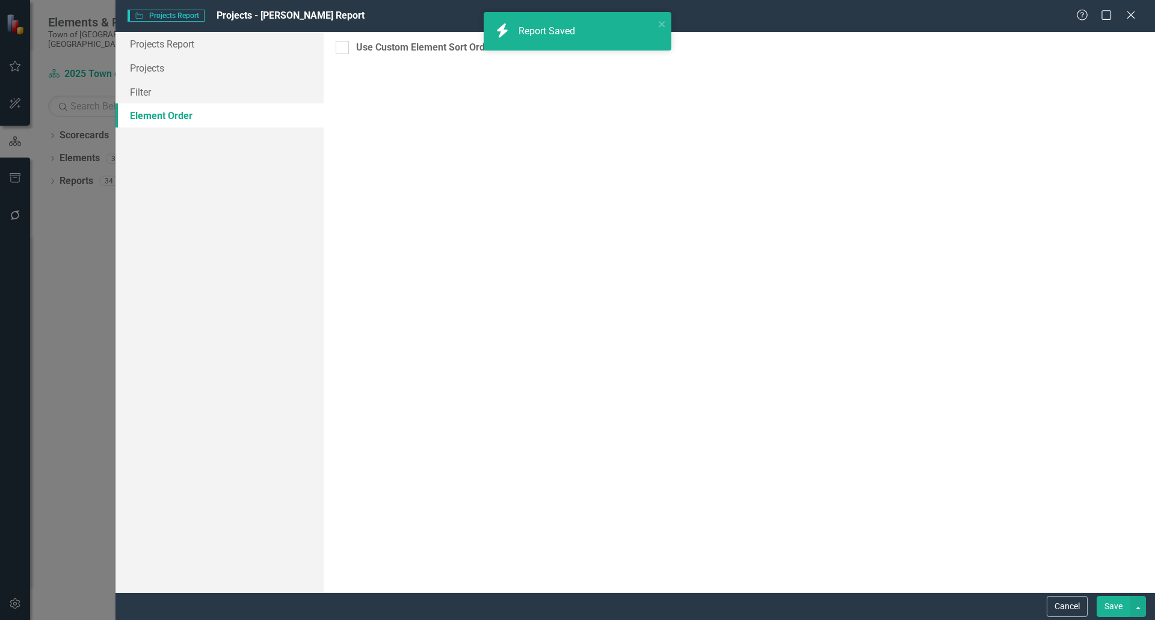
scroll to position [0, 0]
click at [1114, 605] on button "Save" at bounding box center [1114, 606] width 34 height 21
click at [152, 48] on div "Projects Projects Report Projects - [PERSON_NAME] Report Help Maximize Close Pr…" at bounding box center [577, 310] width 1155 height 620
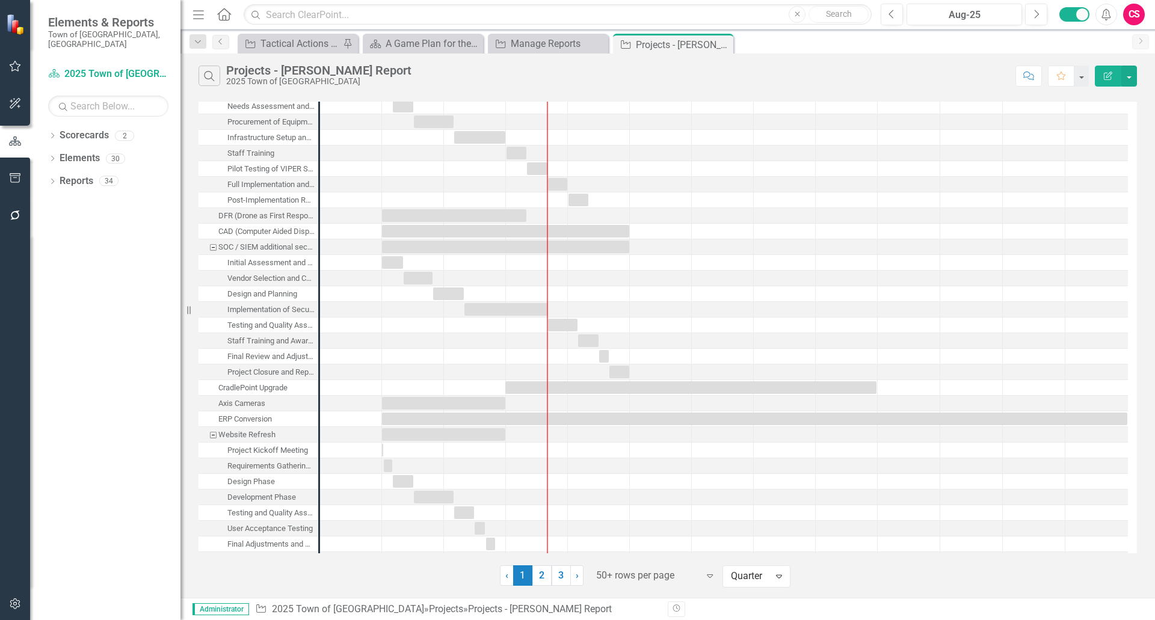
scroll to position [394, 0]
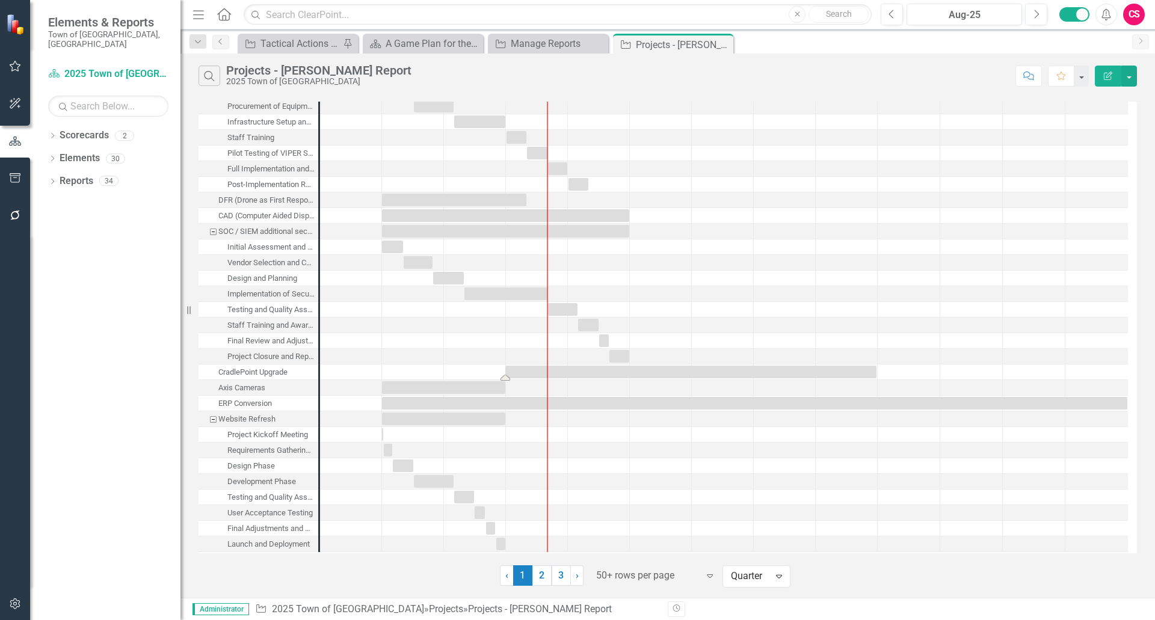
click at [552, 371] on div "Task: Start date: 2025-06-30 End date: 2026-12-30" at bounding box center [690, 372] width 371 height 13
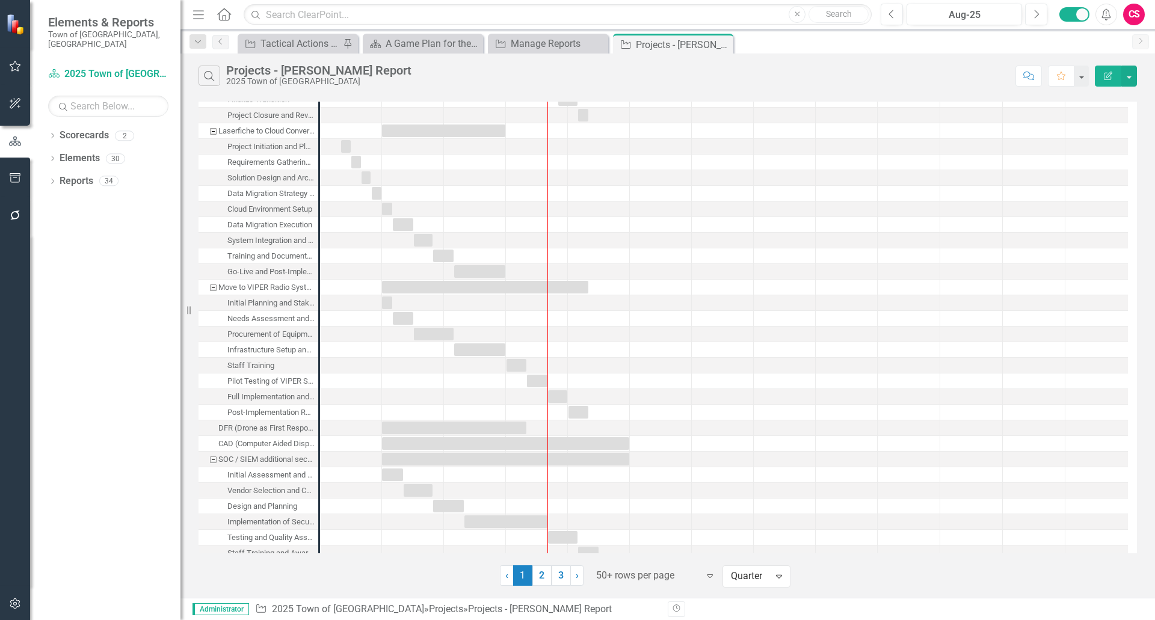
scroll to position [180, 0]
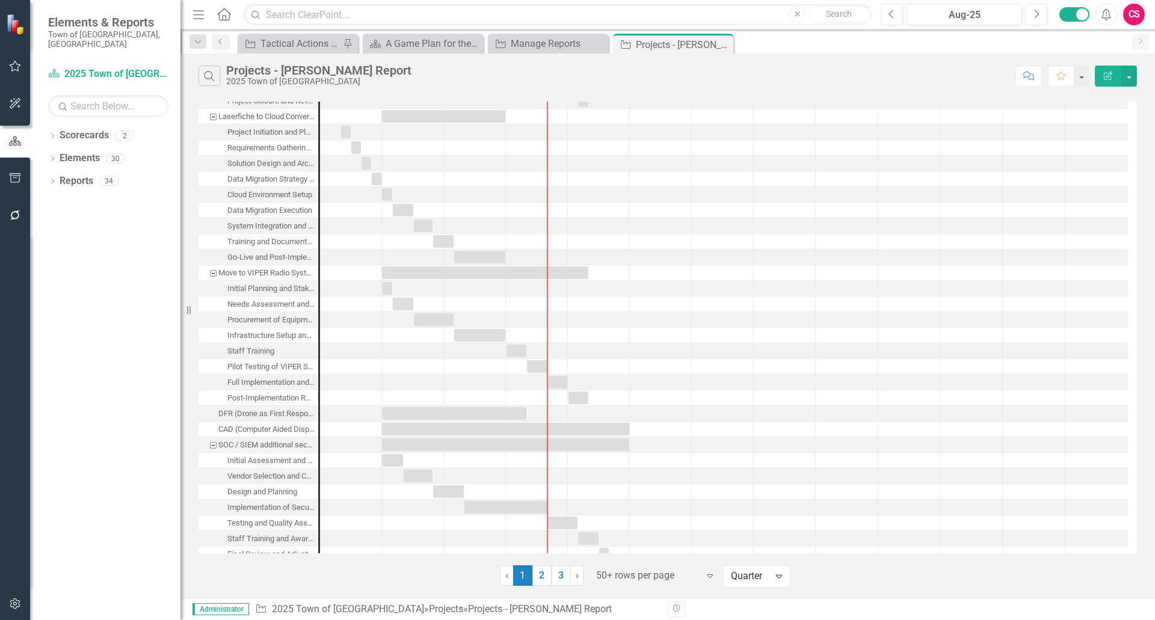
click at [214, 120] on div "Laserfiche to Cloud Conversion for Public Portal" at bounding box center [213, 117] width 11 height 16
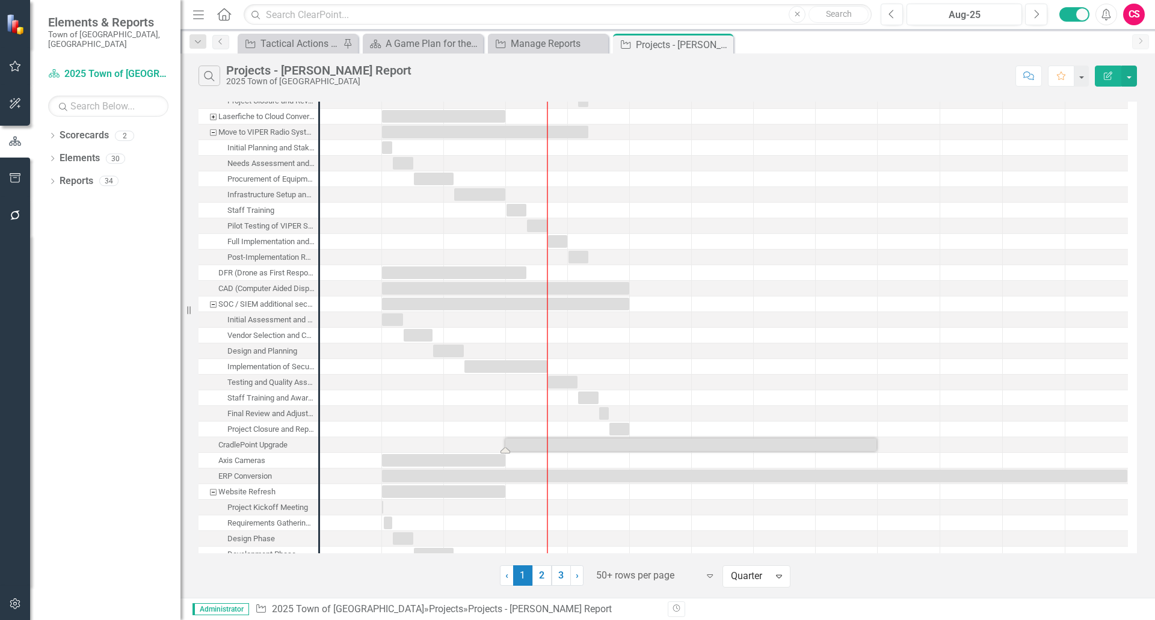
click at [214, 120] on div "Laserfiche to Cloud Conversion for Public Portal" at bounding box center [213, 117] width 11 height 16
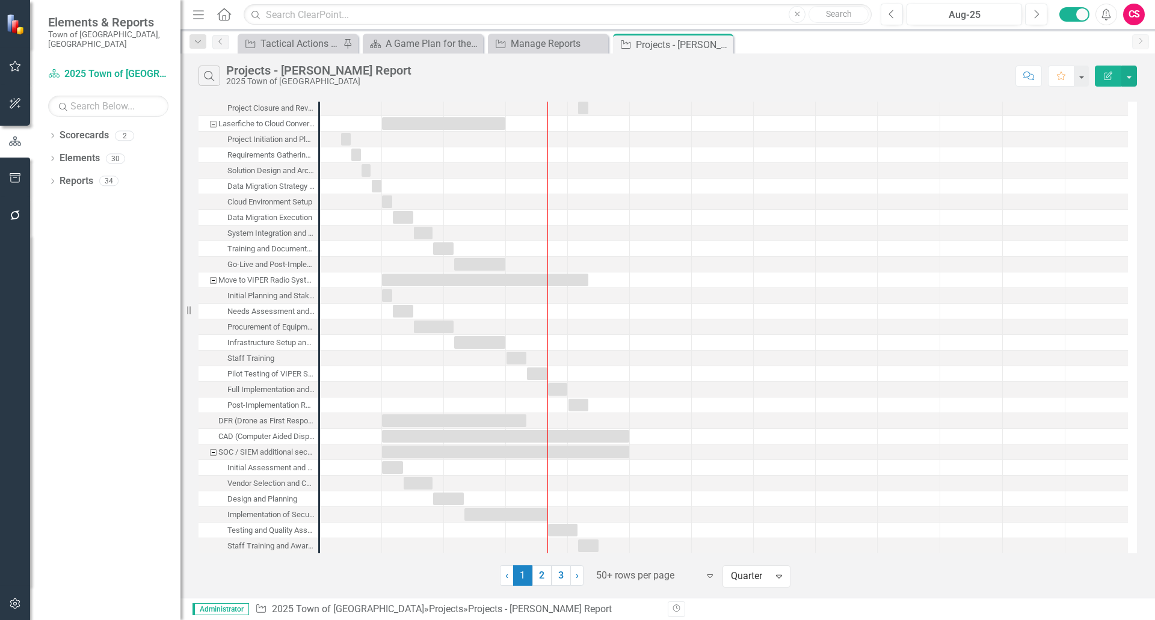
scroll to position [0, 0]
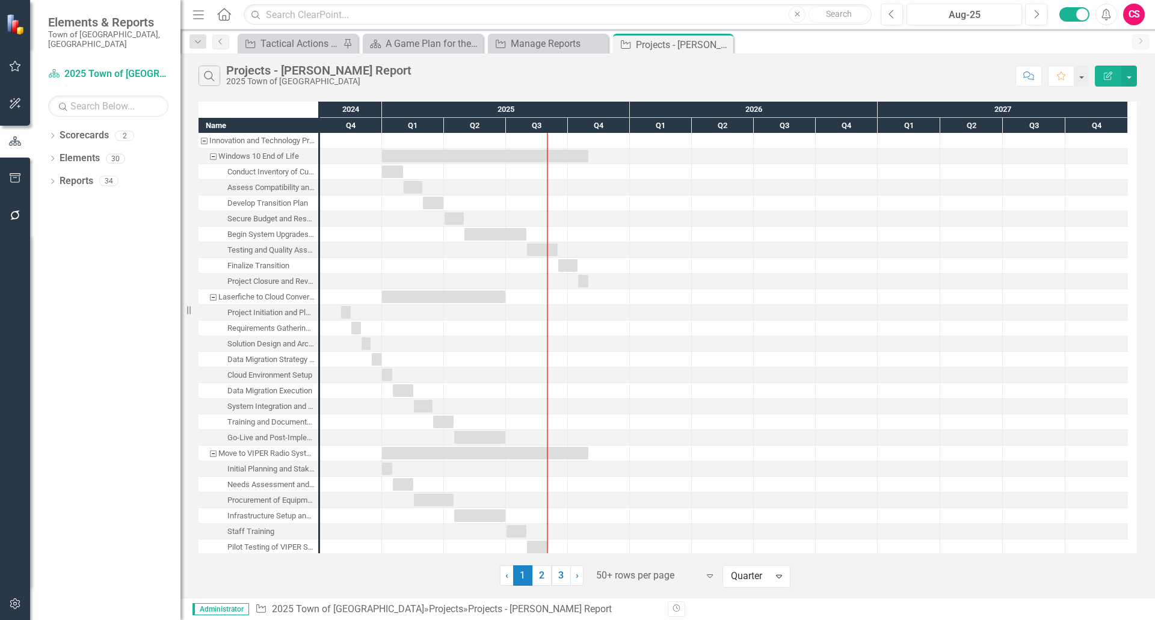
click at [1107, 83] on button "Edit Report" at bounding box center [1108, 76] width 26 height 21
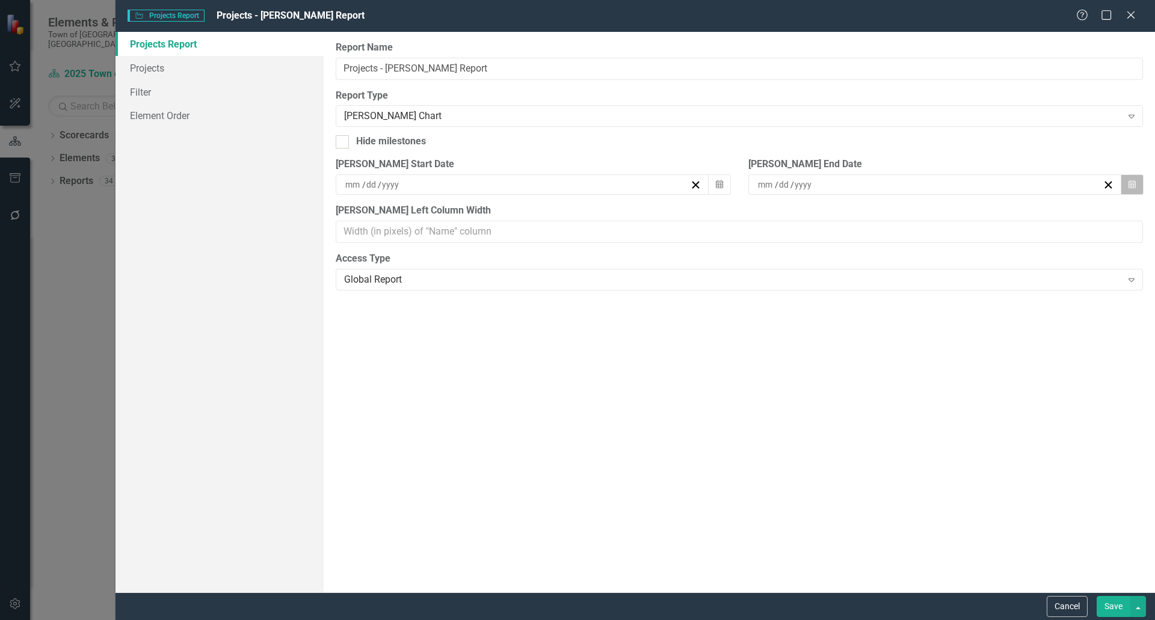
click at [1129, 186] on icon "button" at bounding box center [1132, 184] width 7 height 8
click at [932, 212] on button "›" at bounding box center [919, 208] width 26 height 26
click at [803, 211] on button "‹" at bounding box center [789, 208] width 26 height 26
click at [959, 218] on button "»" at bounding box center [945, 208] width 26 height 26
click at [859, 339] on abbr "30" at bounding box center [854, 335] width 10 height 10
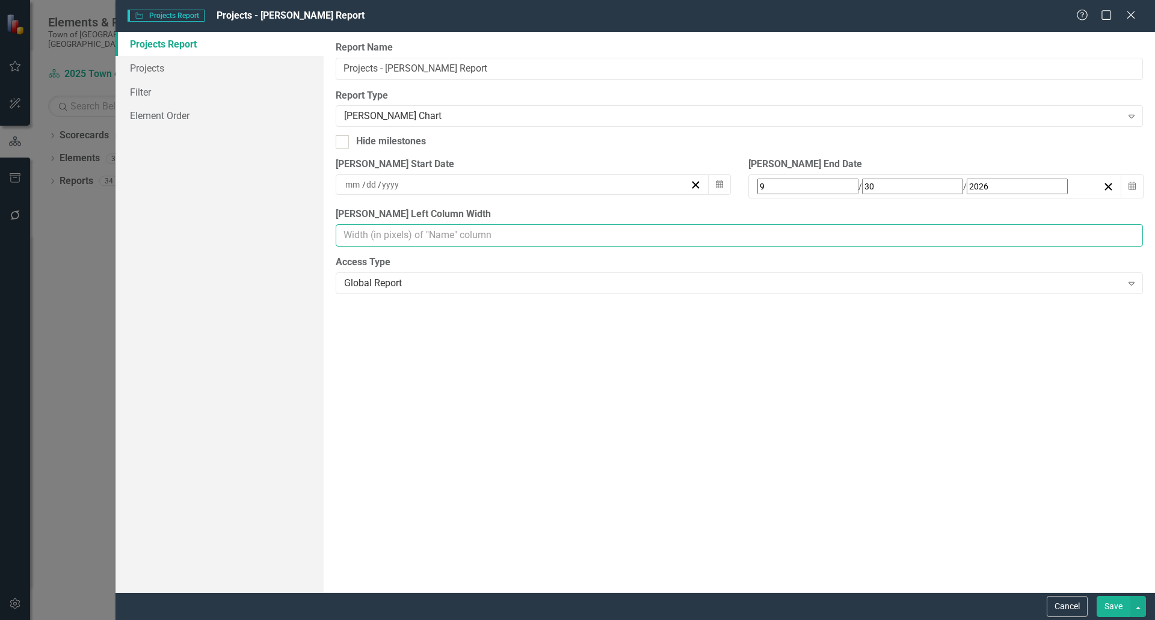
click at [1097, 230] on input "[PERSON_NAME] Left Column Width" at bounding box center [739, 235] width 807 height 22
type input "1"
click at [1131, 228] on input "1" at bounding box center [739, 235] width 807 height 22
click at [1132, 239] on input "1" at bounding box center [739, 235] width 807 height 22
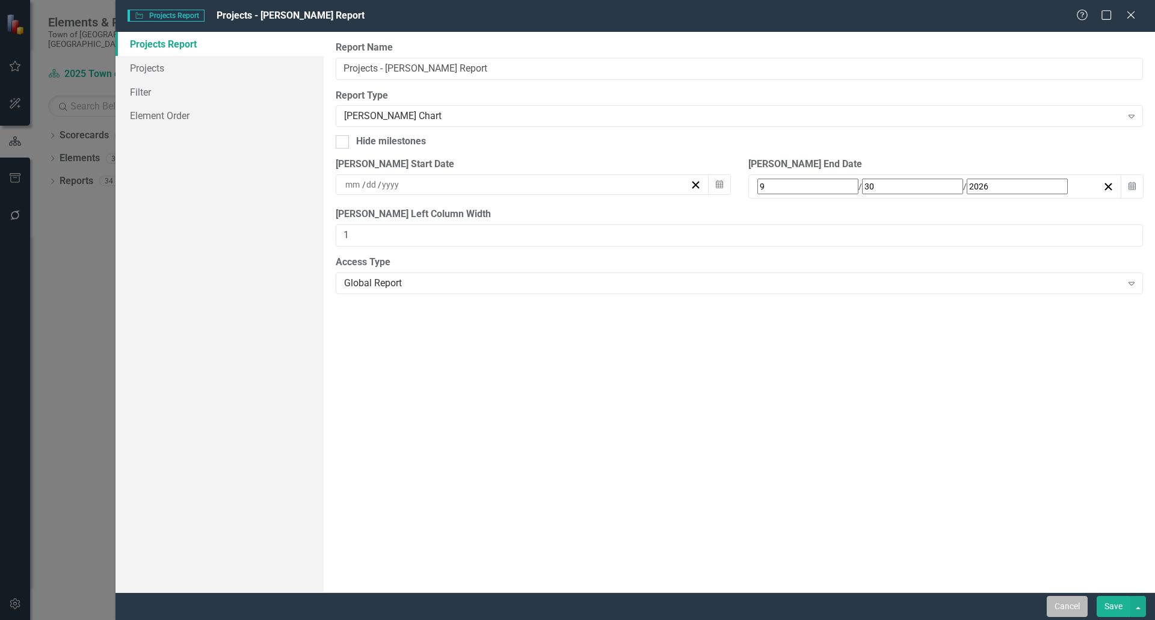
click at [1061, 602] on button "Cancel" at bounding box center [1067, 606] width 41 height 21
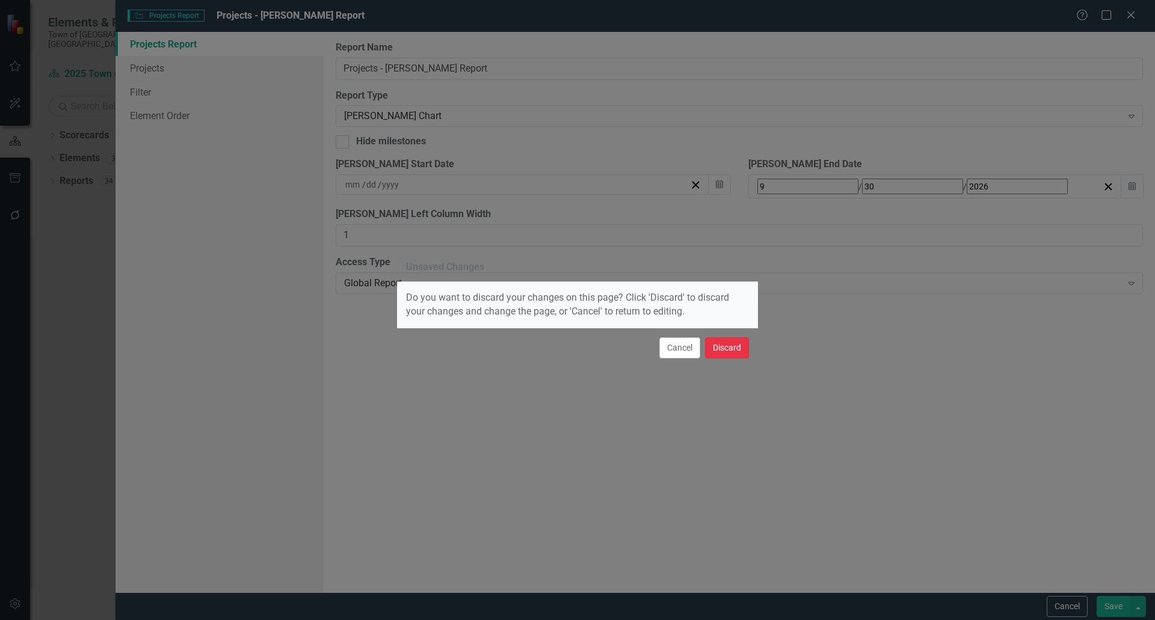
click at [718, 341] on button "Discard" at bounding box center [727, 347] width 44 height 21
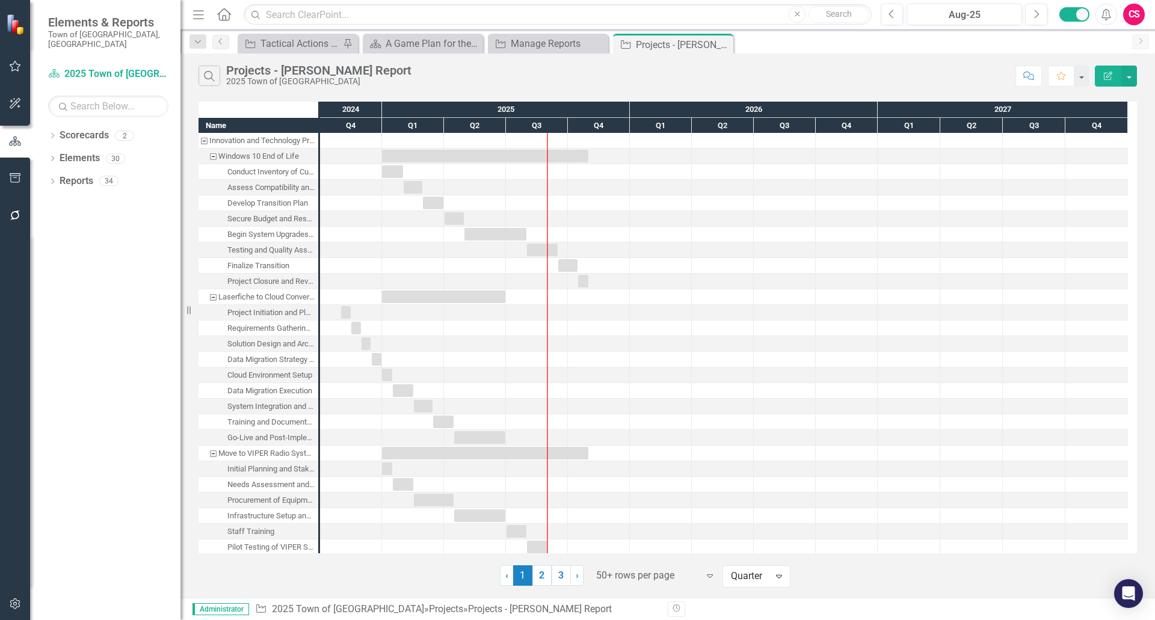
click at [1106, 76] on icon "Edit Report" at bounding box center [1108, 76] width 11 height 8
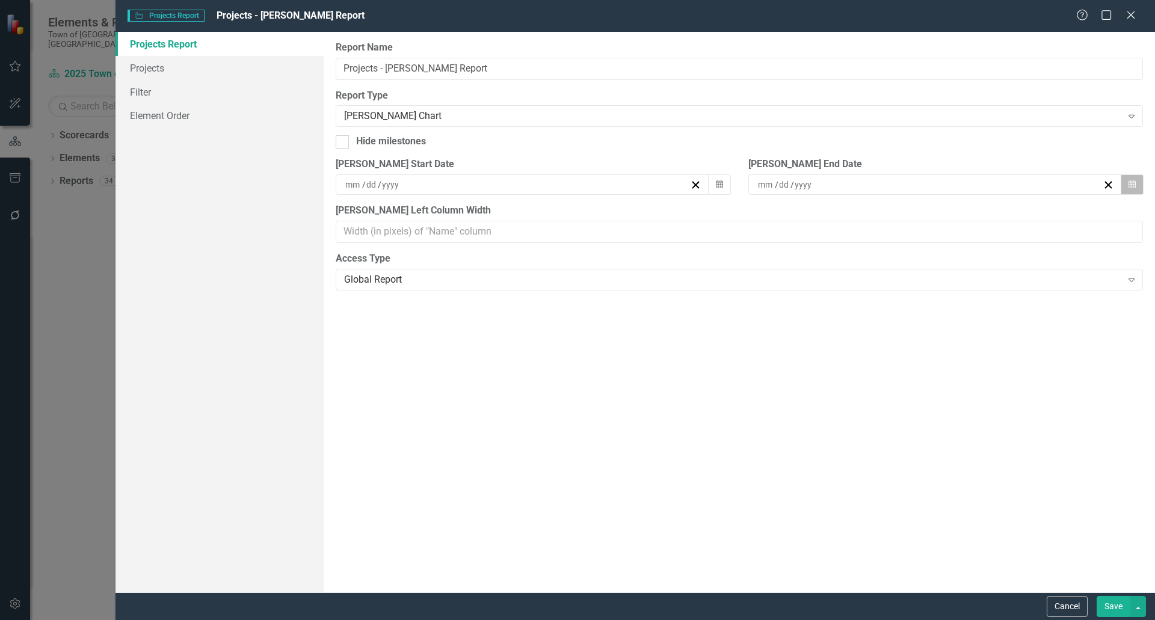
click at [1132, 183] on icon "button" at bounding box center [1132, 184] width 7 height 8
click at [959, 213] on button "»" at bounding box center [945, 208] width 26 height 26
click at [869, 336] on button "30" at bounding box center [854, 335] width 30 height 22
click at [1101, 599] on button "Save" at bounding box center [1114, 606] width 34 height 21
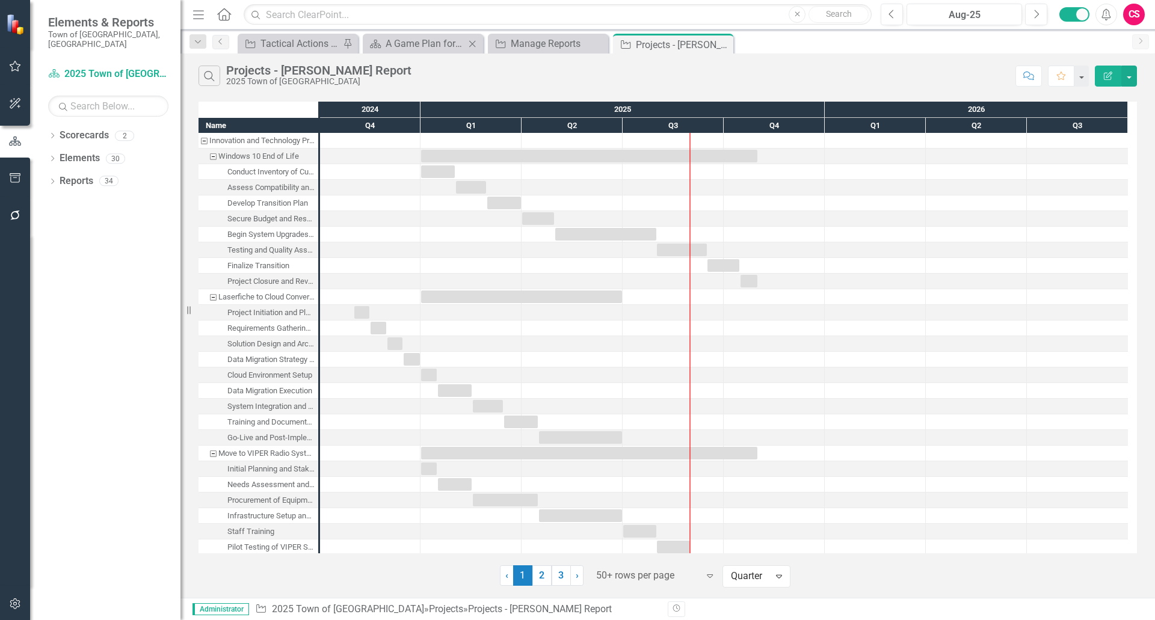
click at [402, 35] on div "Scorecard A Game Plan for the Future Close" at bounding box center [423, 44] width 120 height 20
click at [402, 36] on div "A Game Plan for the Future" at bounding box center [425, 43] width 79 height 15
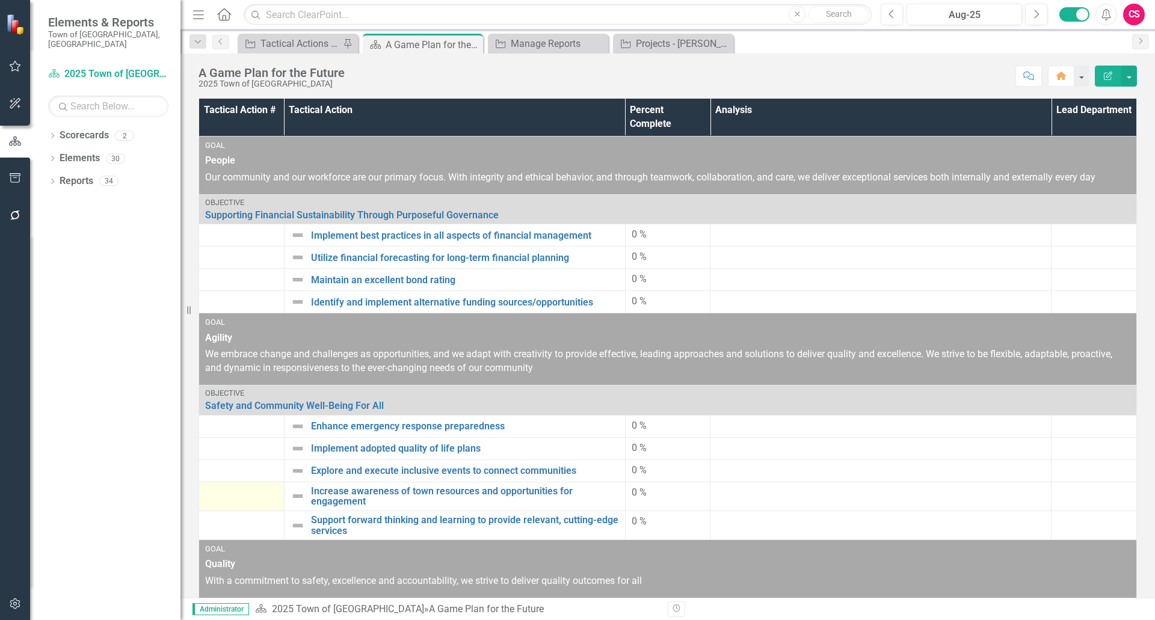
scroll to position [301, 0]
click at [79, 174] on link "Reports" at bounding box center [77, 181] width 34 height 14
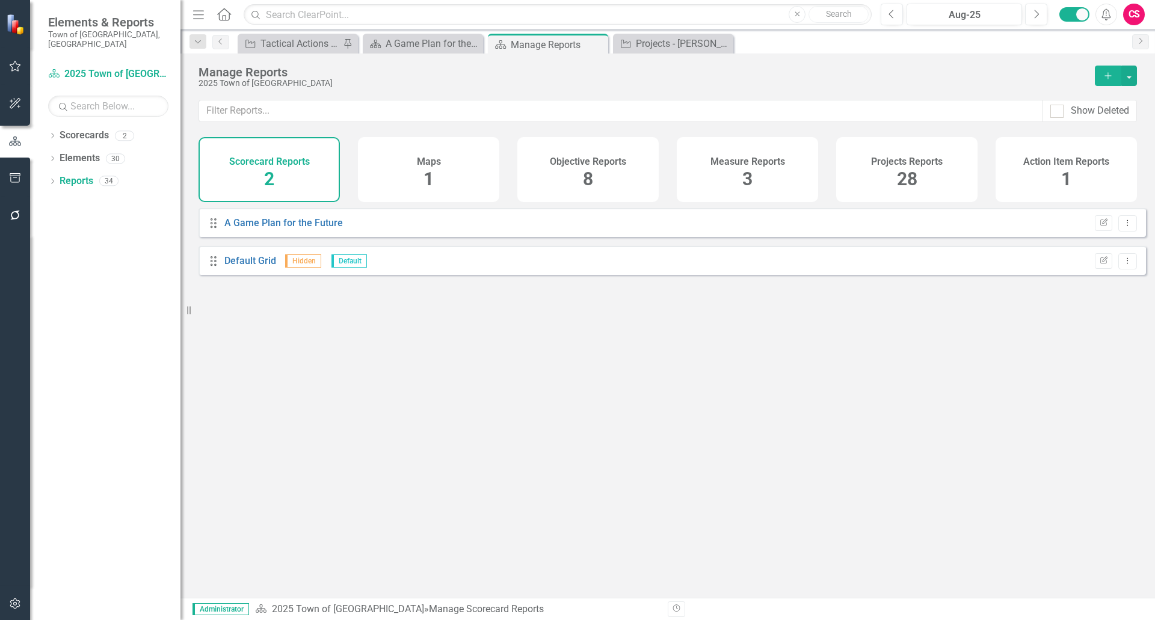
click at [881, 165] on h4 "Projects Reports" at bounding box center [907, 161] width 72 height 11
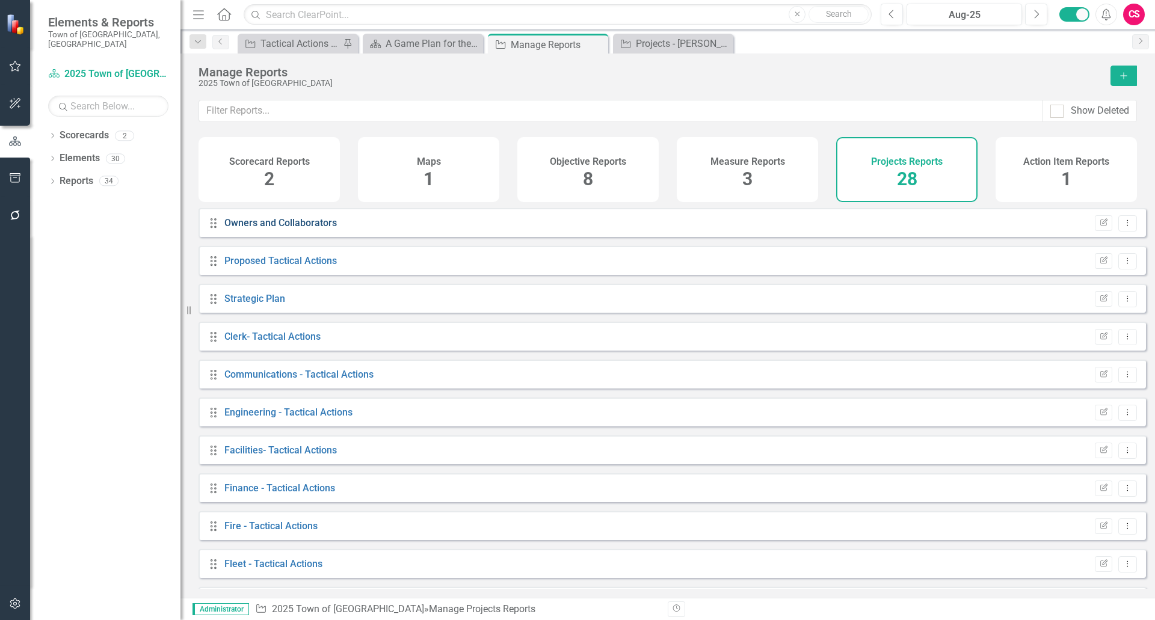
click at [283, 229] on link "Owners and Collaborators" at bounding box center [280, 222] width 112 height 11
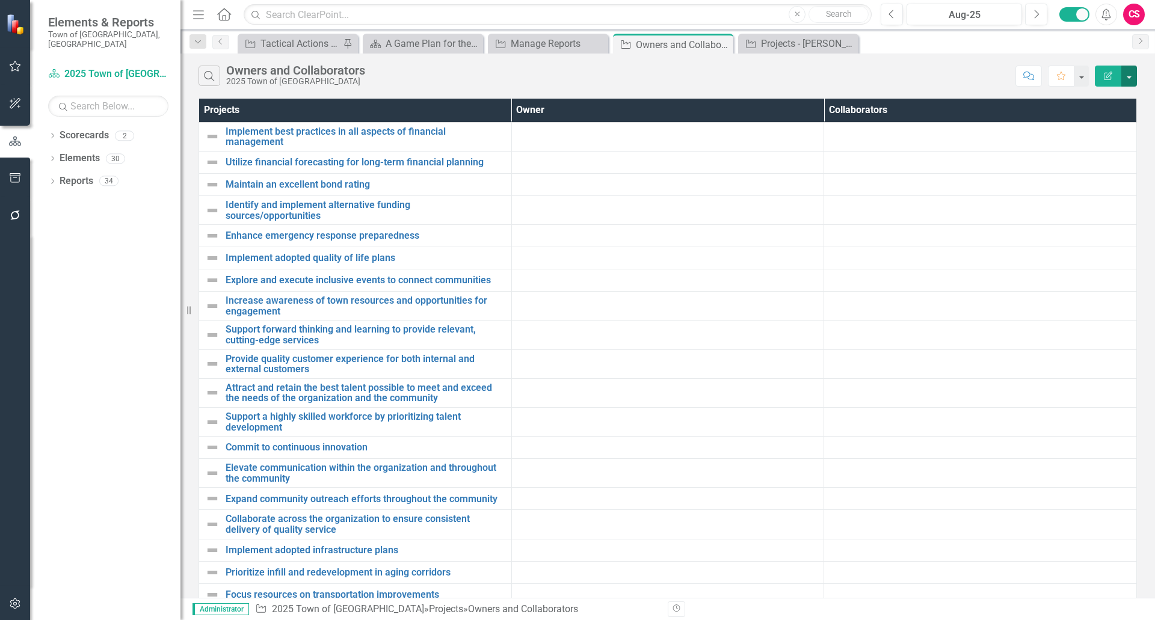
click at [1127, 78] on button "button" at bounding box center [1129, 76] width 16 height 21
click at [1096, 94] on link "Edit Report Edit Report" at bounding box center [1088, 98] width 95 height 22
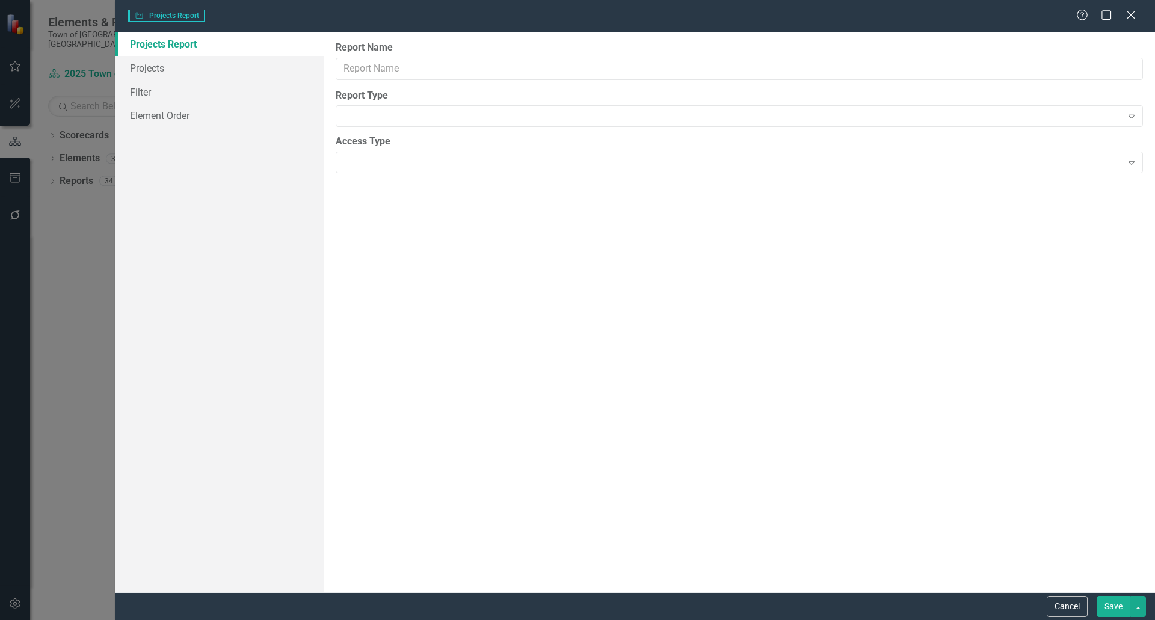
type input "Owners and Collaborators"
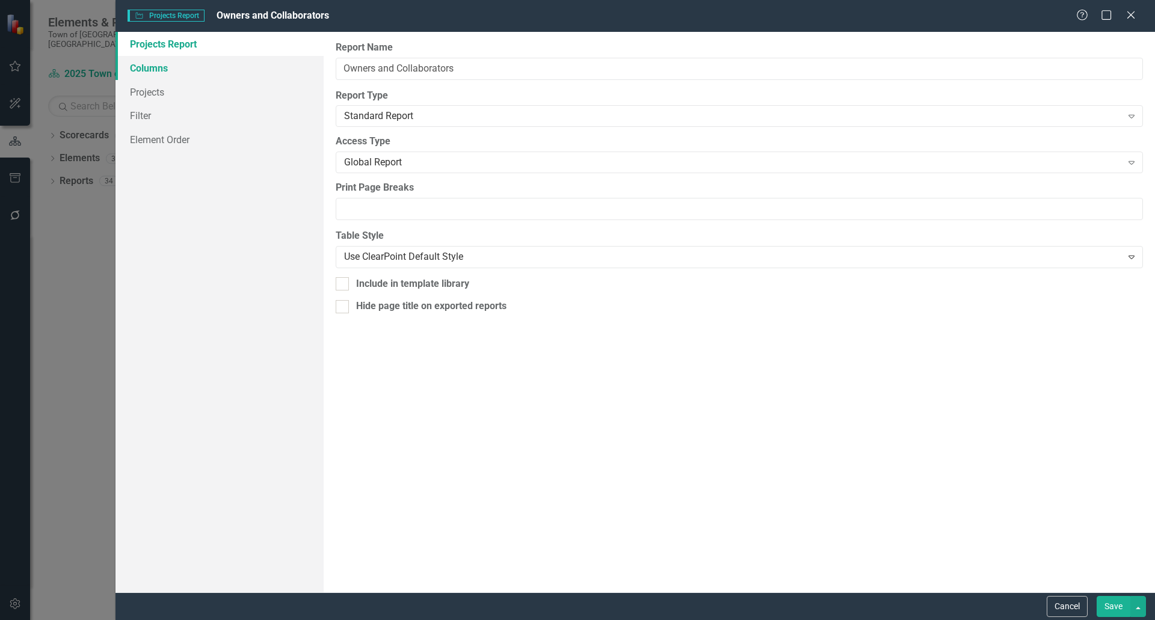
click at [178, 71] on link "Columns" at bounding box center [220, 68] width 208 height 24
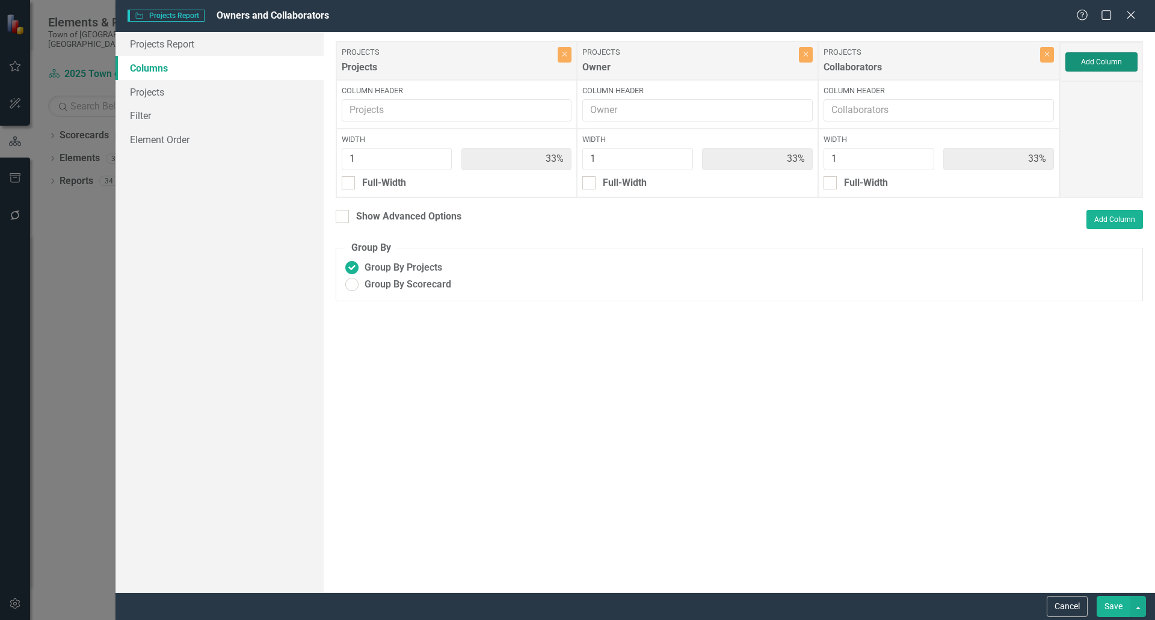
click at [1099, 58] on button "Add Column" at bounding box center [1101, 61] width 72 height 19
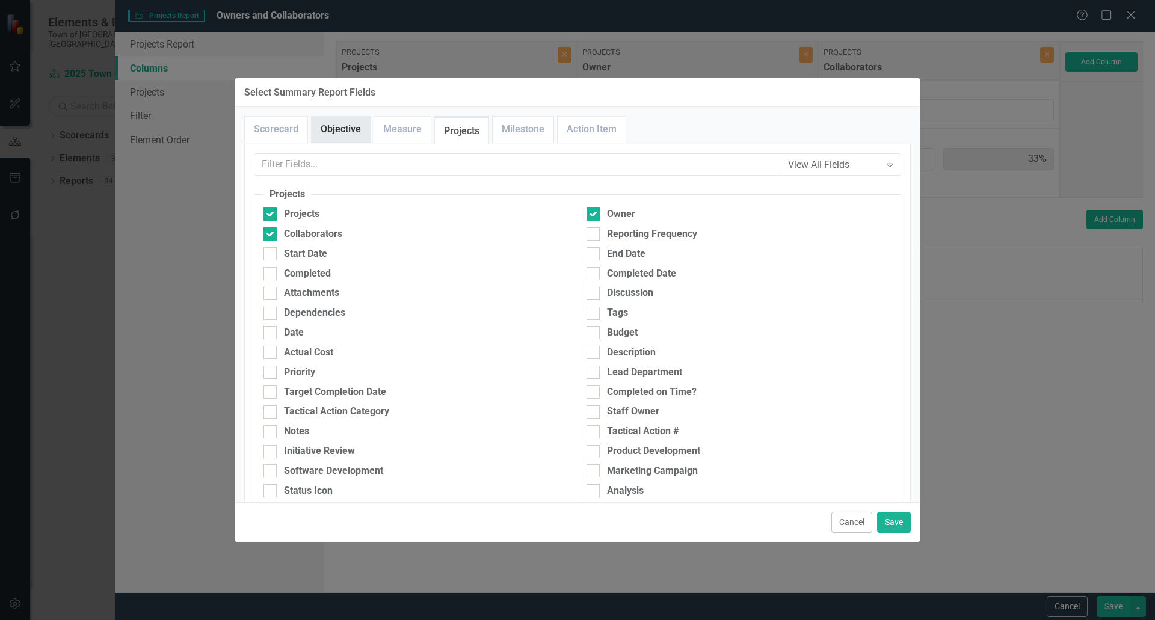
click at [342, 138] on link "Objective" at bounding box center [341, 130] width 58 height 26
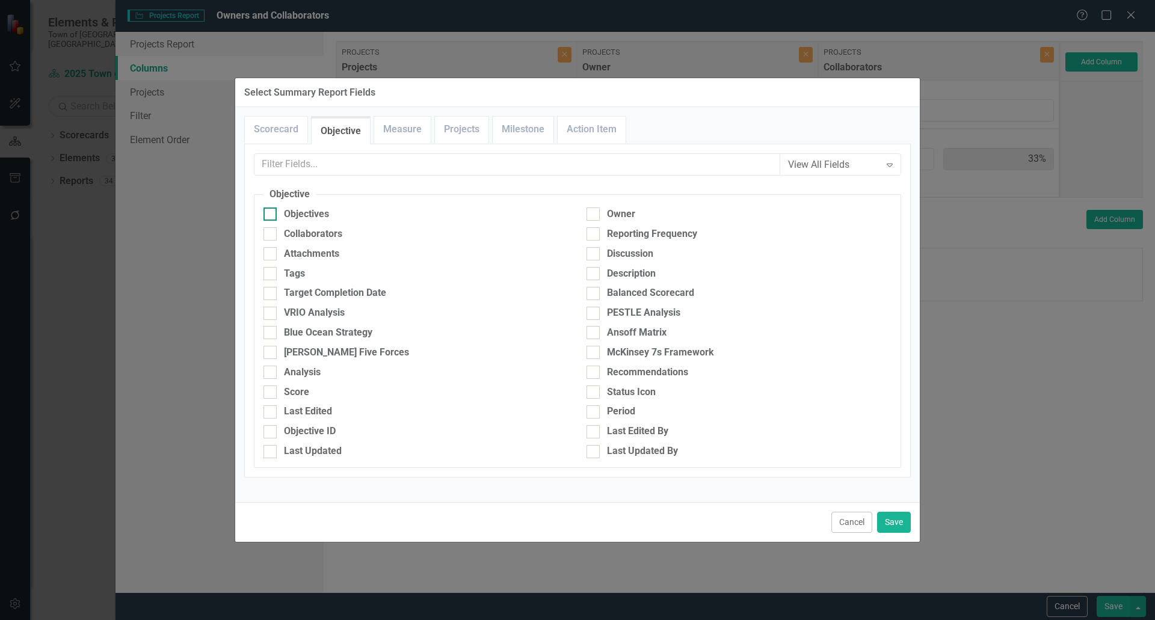
click at [267, 219] on div at bounding box center [270, 214] width 13 height 13
click at [267, 215] on input "Objectives" at bounding box center [268, 212] width 8 height 8
checkbox input "true"
click at [901, 520] on button "Save" at bounding box center [894, 522] width 34 height 21
type input "25%"
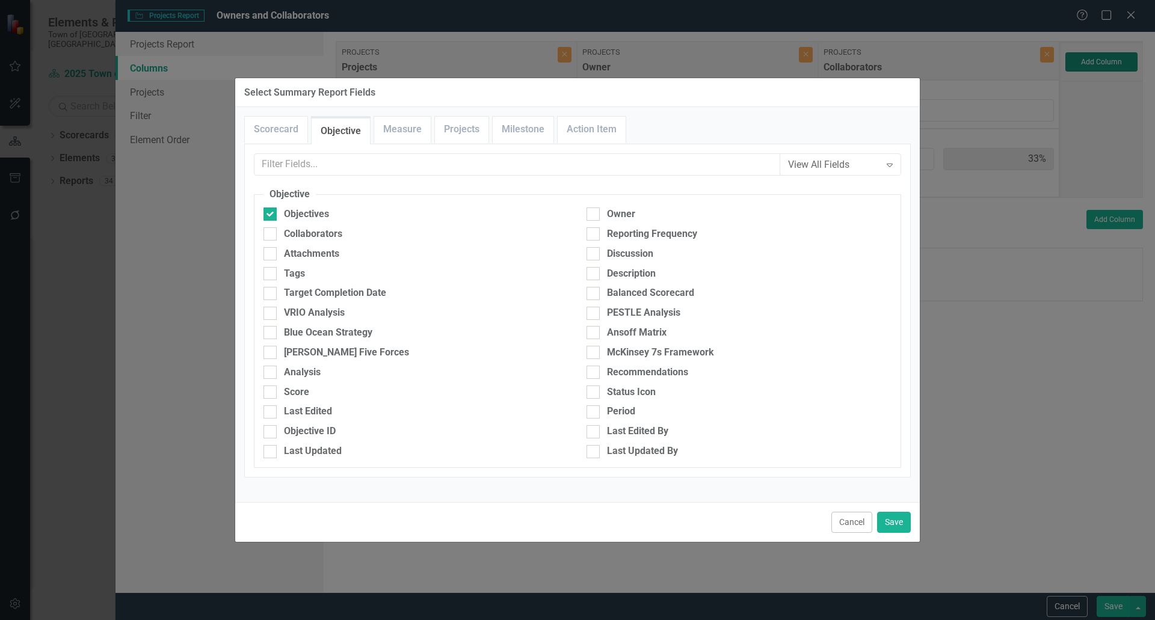
type input "25%"
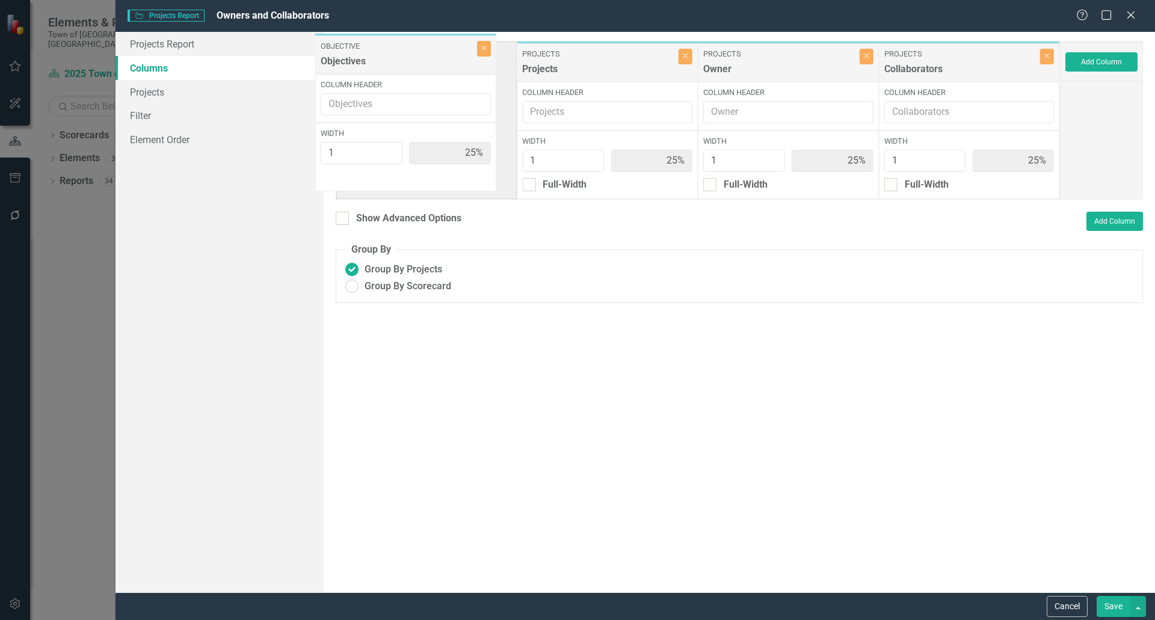
drag, startPoint x: 945, startPoint y: 60, endPoint x: 384, endPoint y: 53, distance: 561.3
click at [384, 53] on div "Projects Projects Close Column Header Width 1 25% Full-Width Projects Owner Clo…" at bounding box center [698, 120] width 724 height 159
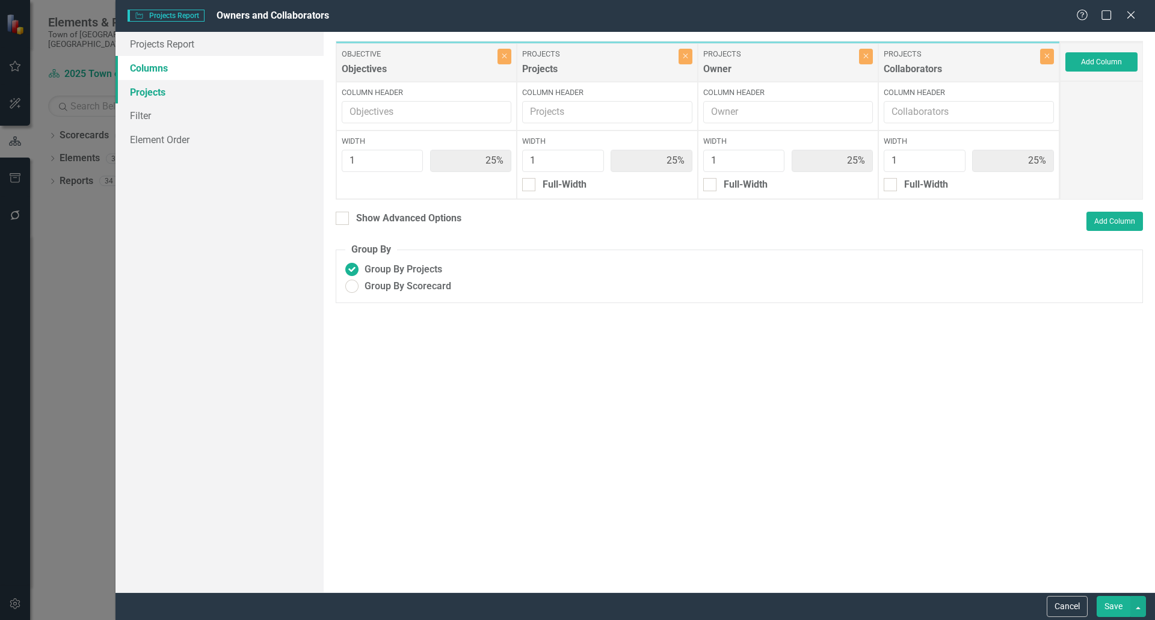
click at [170, 97] on link "Projects" at bounding box center [220, 92] width 208 height 24
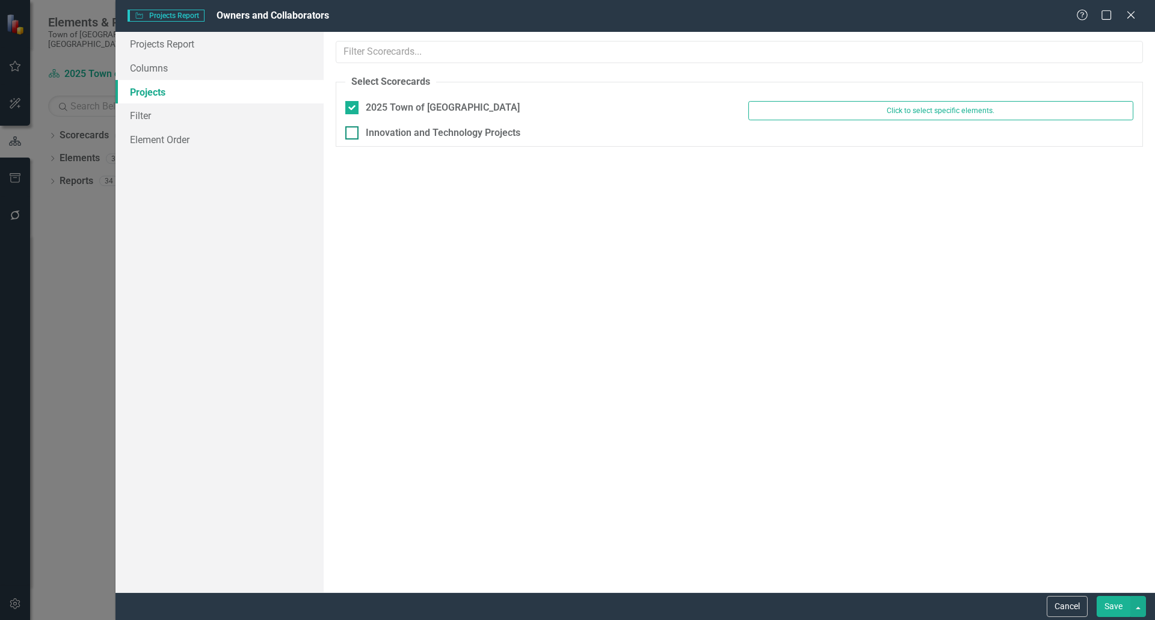
click at [356, 132] on div at bounding box center [351, 132] width 13 height 13
click at [353, 132] on input "Innovation and Technology Projects" at bounding box center [349, 130] width 8 height 8
checkbox input "true"
click at [1113, 602] on button "Save" at bounding box center [1114, 606] width 34 height 21
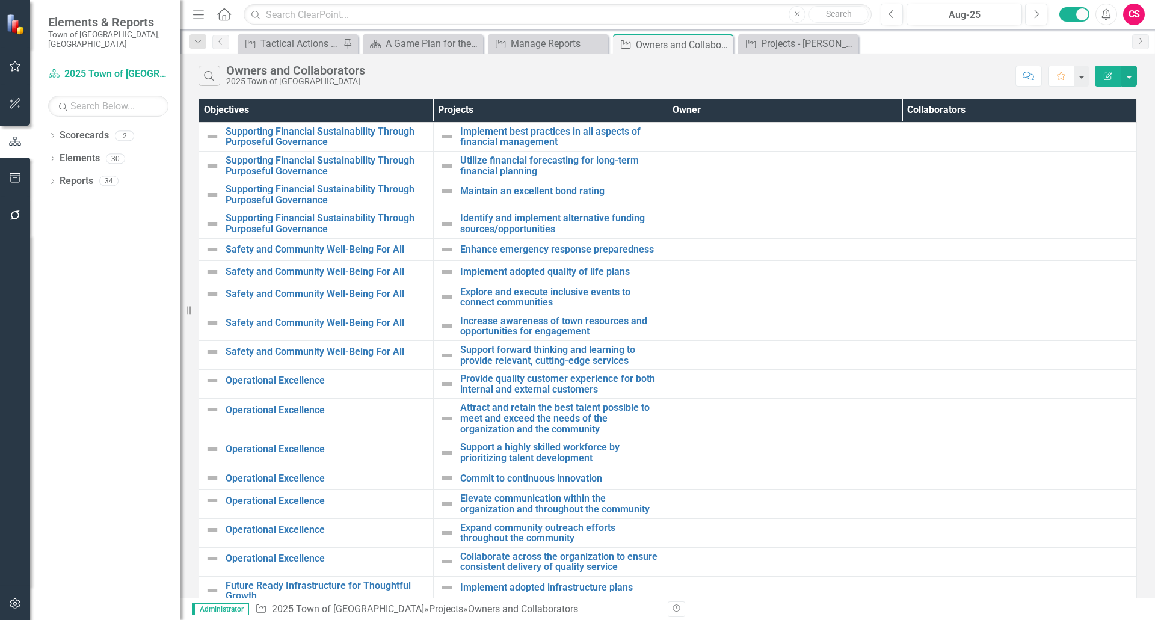
click at [1111, 78] on icon "Edit Report" at bounding box center [1108, 76] width 11 height 8
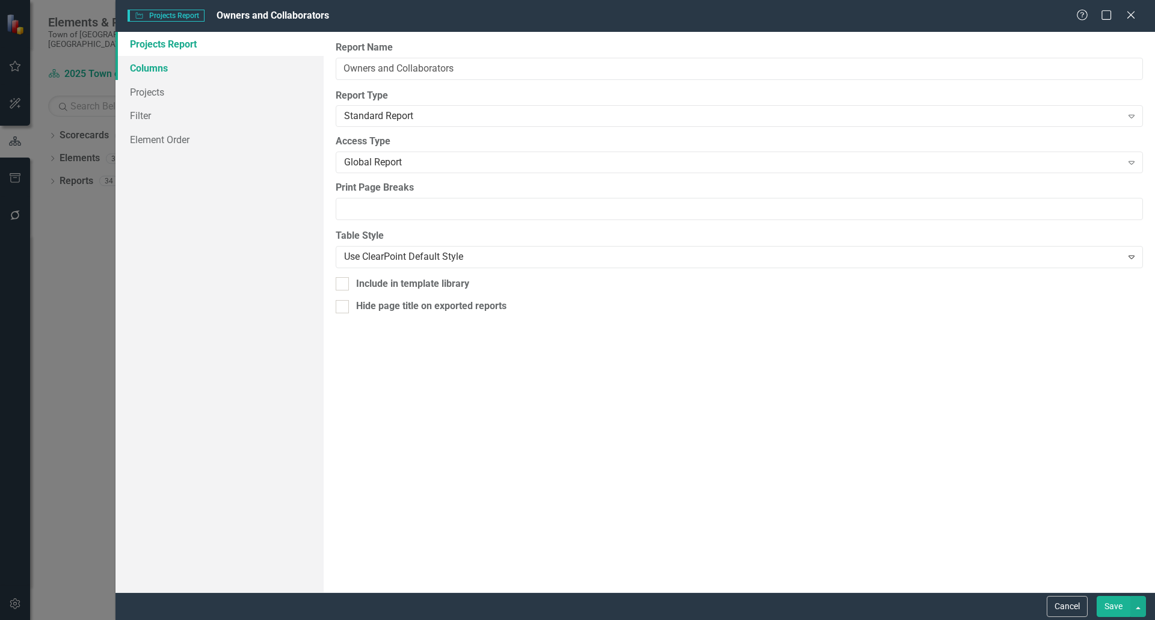
click at [150, 69] on link "Columns" at bounding box center [220, 68] width 208 height 24
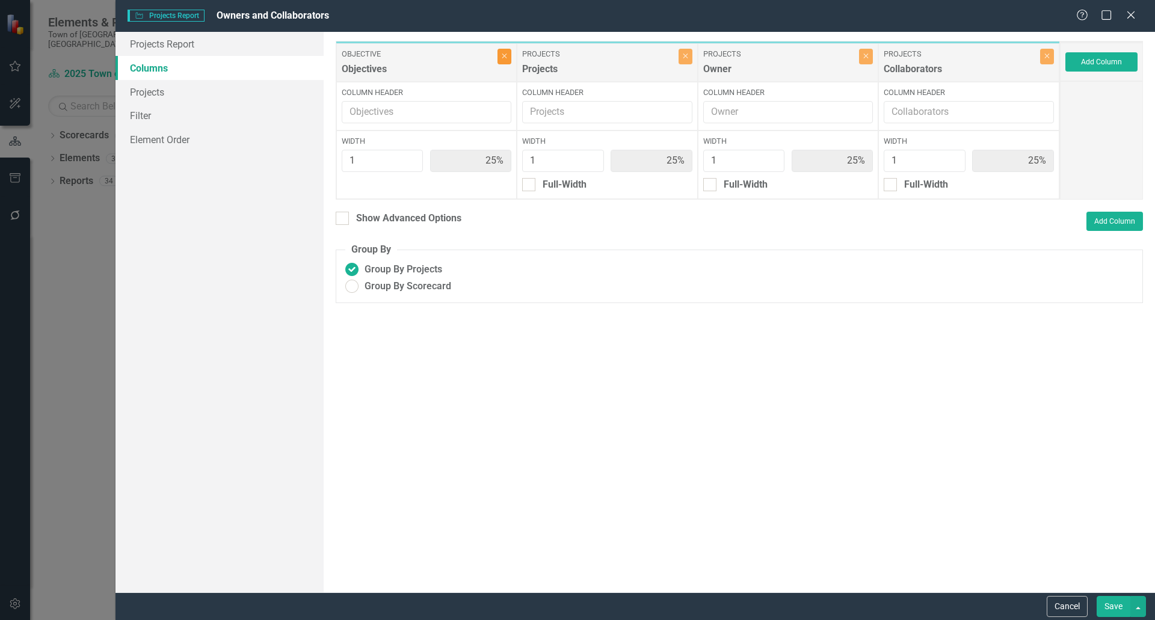
click at [505, 60] on button "Close" at bounding box center [505, 57] width 14 height 16
type input "33%"
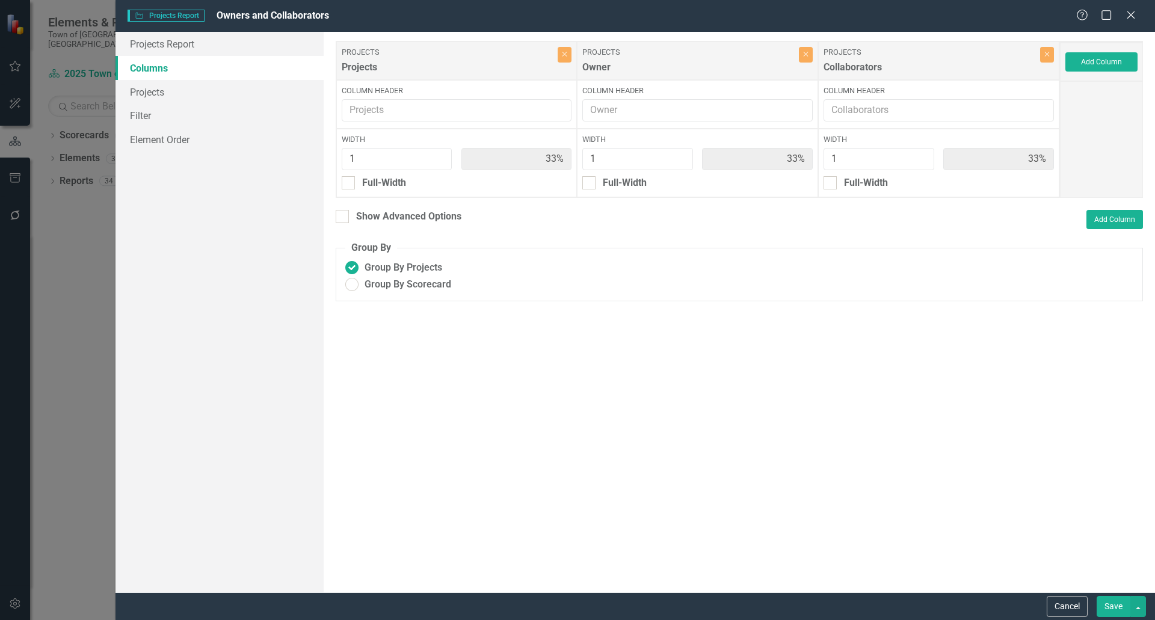
click at [1109, 602] on button "Save" at bounding box center [1114, 606] width 34 height 21
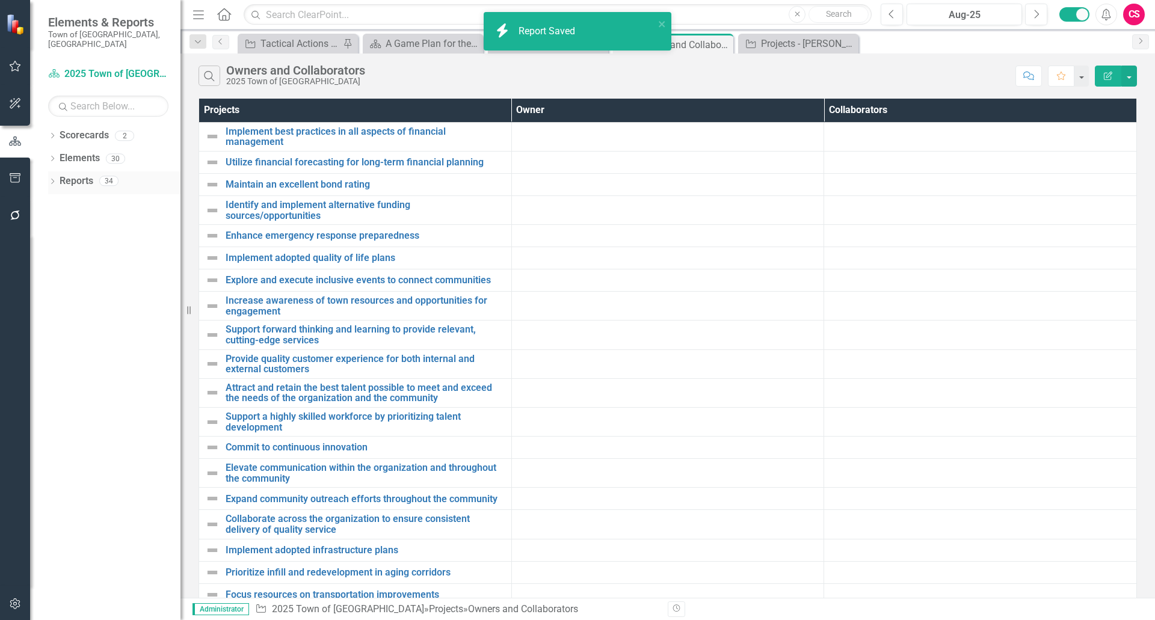
click at [66, 174] on link "Reports" at bounding box center [77, 181] width 34 height 14
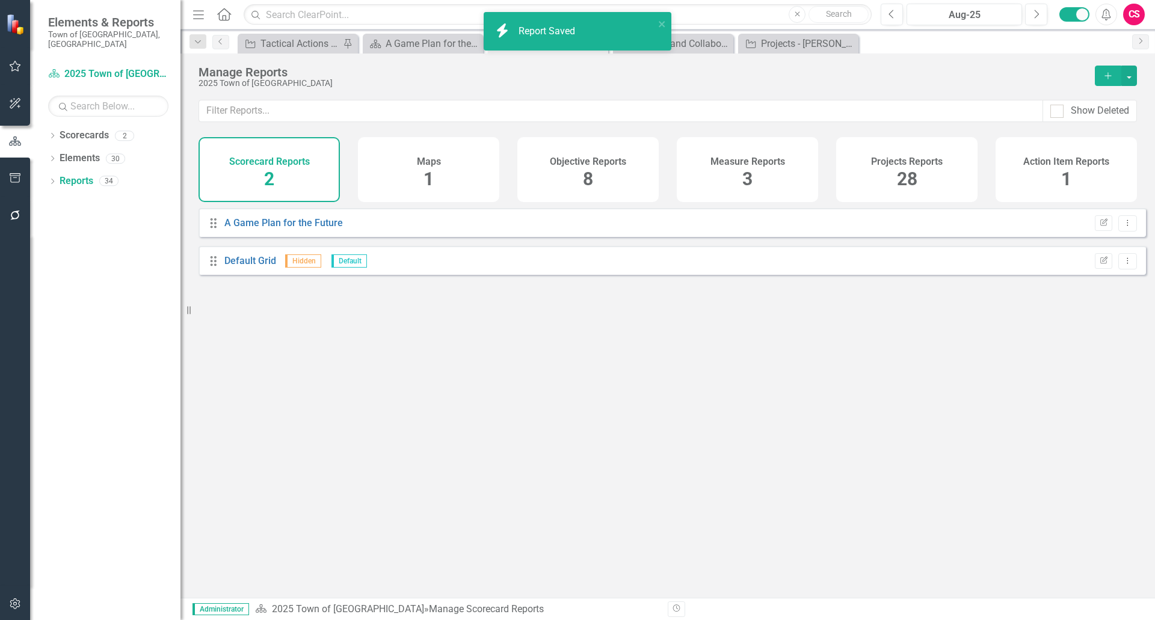
click at [627, 176] on div "Objective Reports 8" at bounding box center [587, 169] width 141 height 65
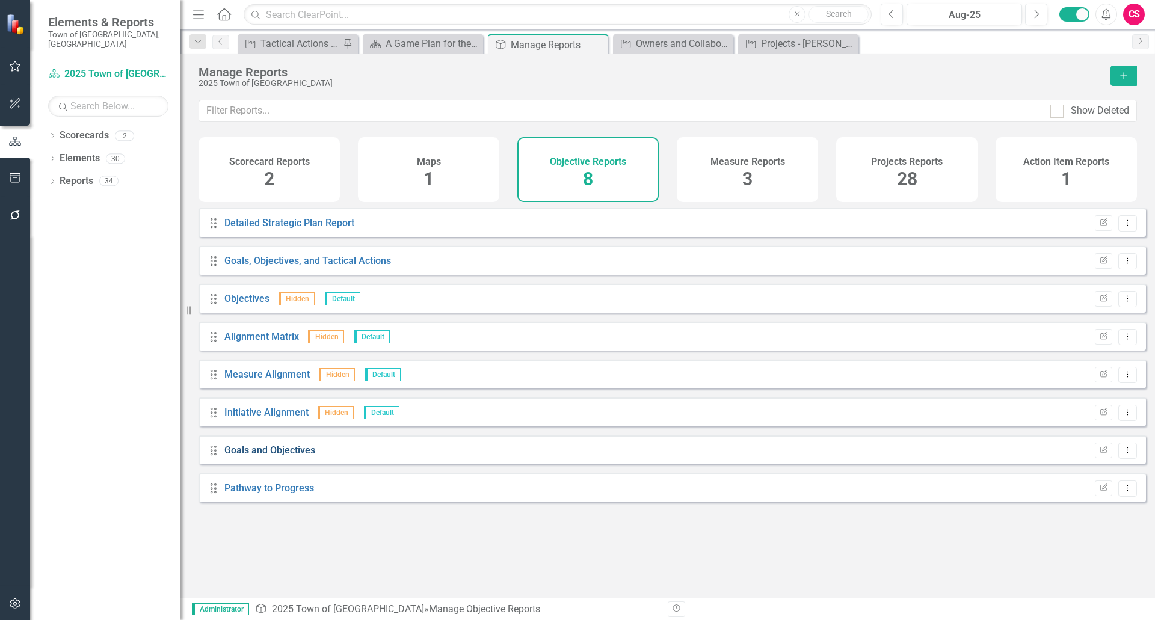
click at [296, 456] on link "Goals and Objectives" at bounding box center [269, 450] width 91 height 11
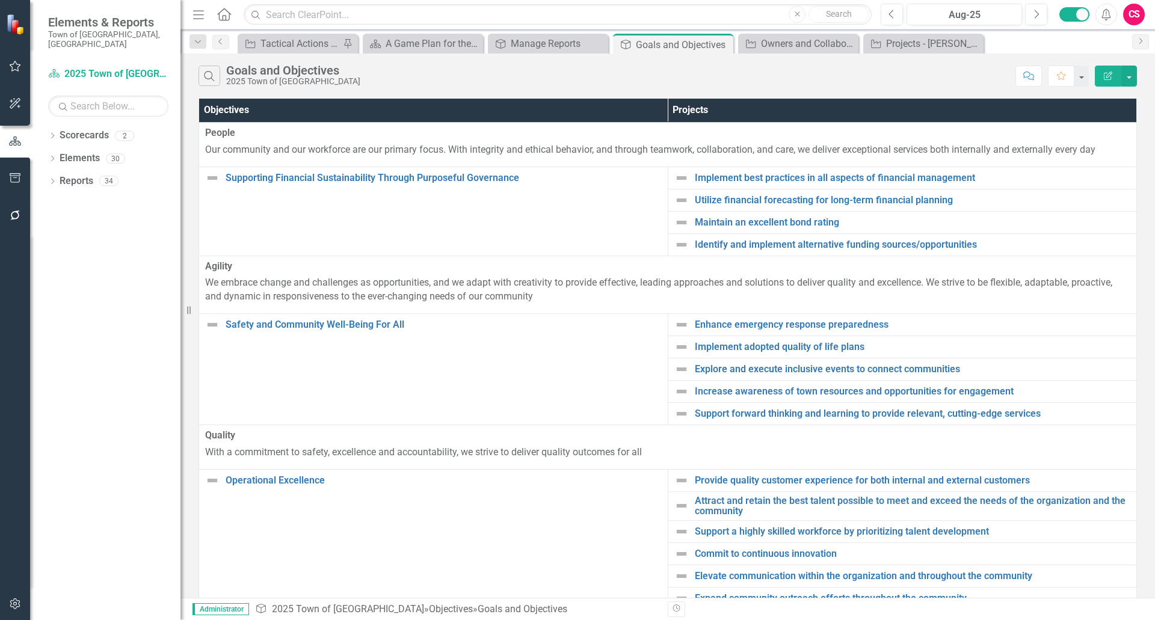
scroll to position [386, 0]
click at [1106, 81] on button "Edit Report" at bounding box center [1108, 76] width 26 height 21
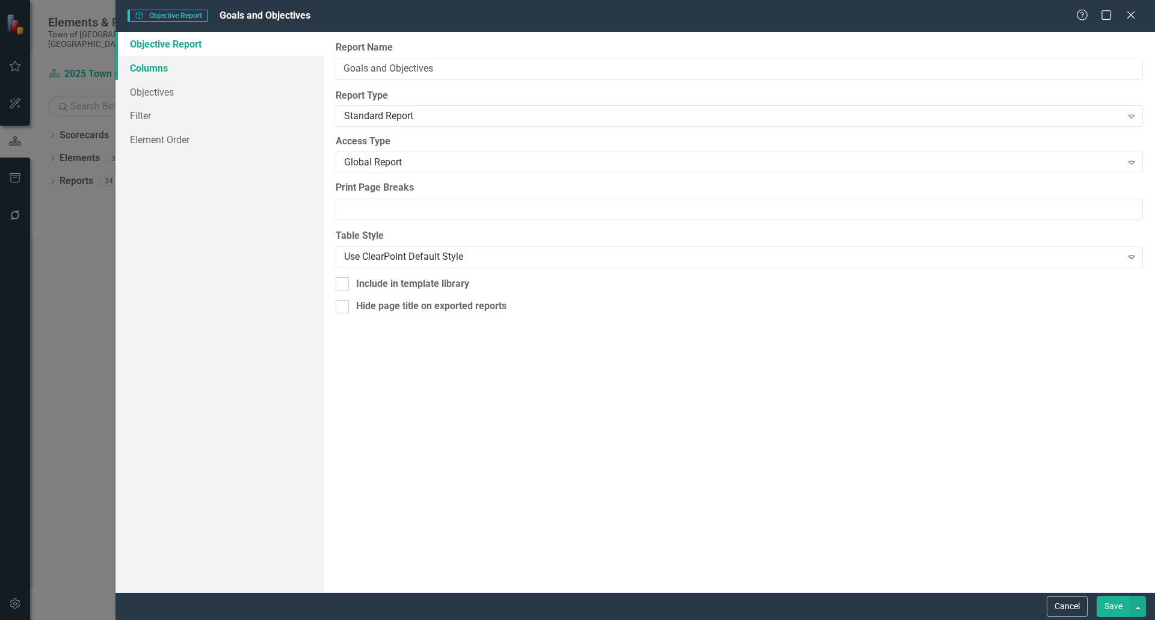
click at [185, 72] on link "Columns" at bounding box center [220, 68] width 208 height 24
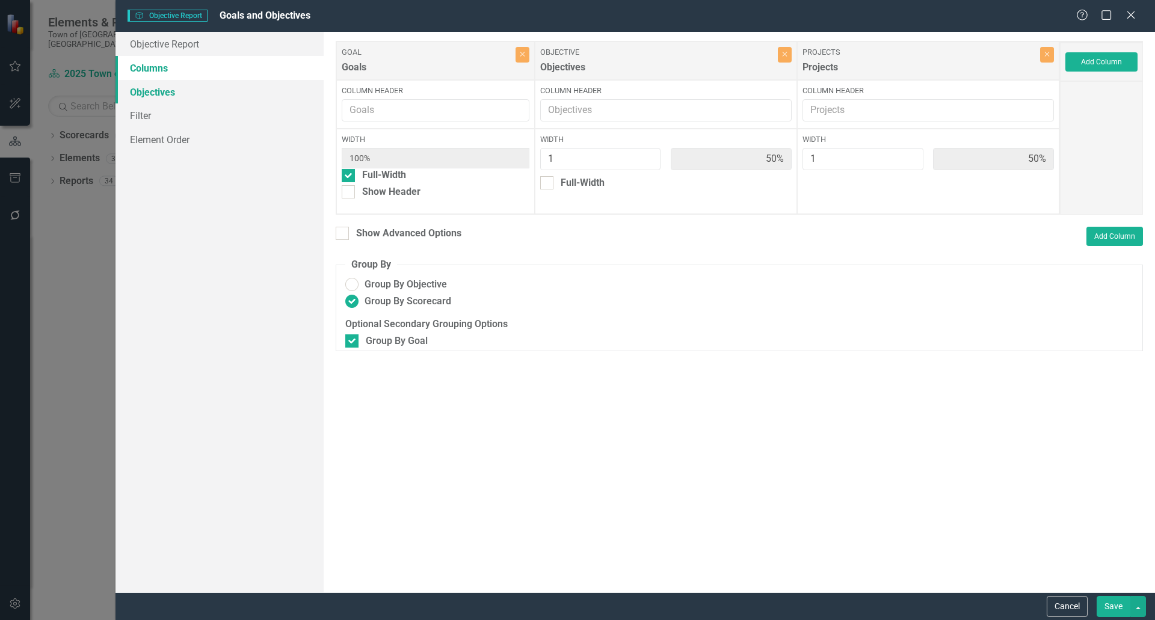
click at [177, 93] on link "Objectives" at bounding box center [220, 92] width 208 height 24
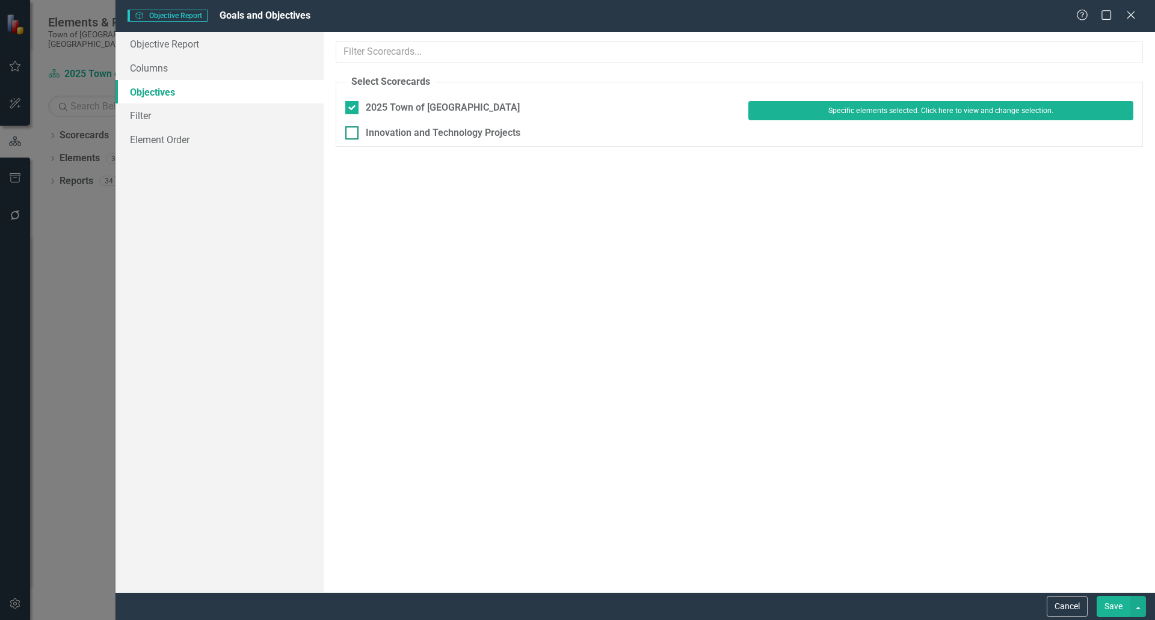
click at [354, 138] on div at bounding box center [351, 132] width 13 height 13
click at [353, 134] on input "Innovation and Technology Projects" at bounding box center [349, 130] width 8 height 8
checkbox input "true"
click at [1111, 605] on button "Save" at bounding box center [1114, 606] width 34 height 21
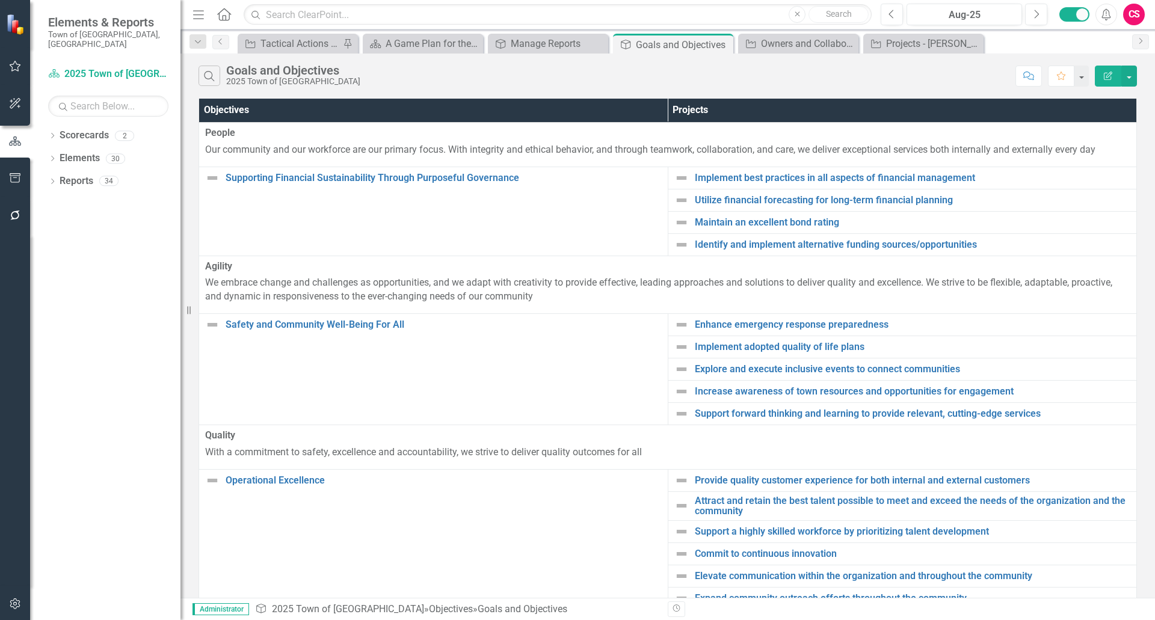
scroll to position [0, 0]
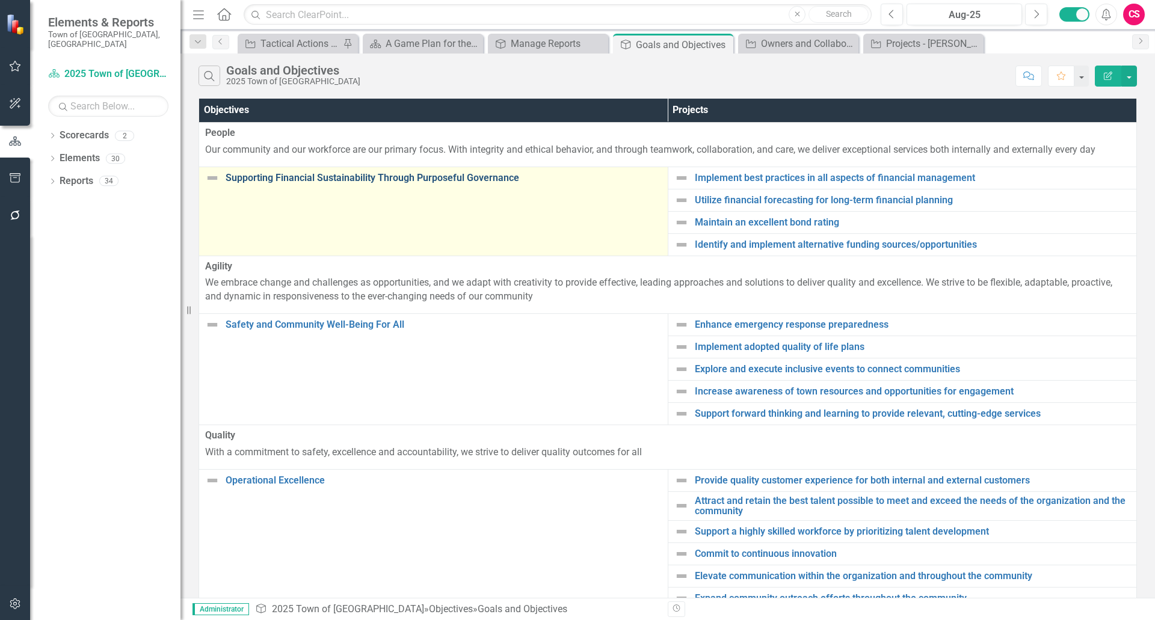
click at [396, 177] on link "Supporting Financial Sustainability Through Purposeful Governance" at bounding box center [444, 178] width 436 height 11
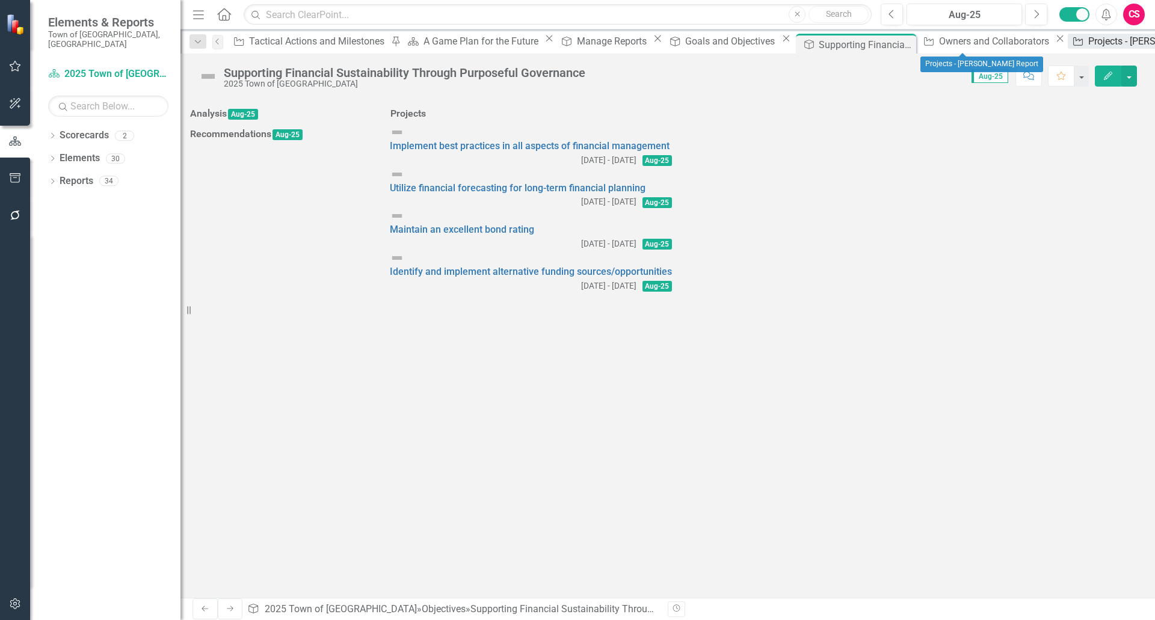
click at [1088, 40] on div "Projects - [PERSON_NAME] Report" at bounding box center [1161, 41] width 147 height 15
